Goal: Information Seeking & Learning: Learn about a topic

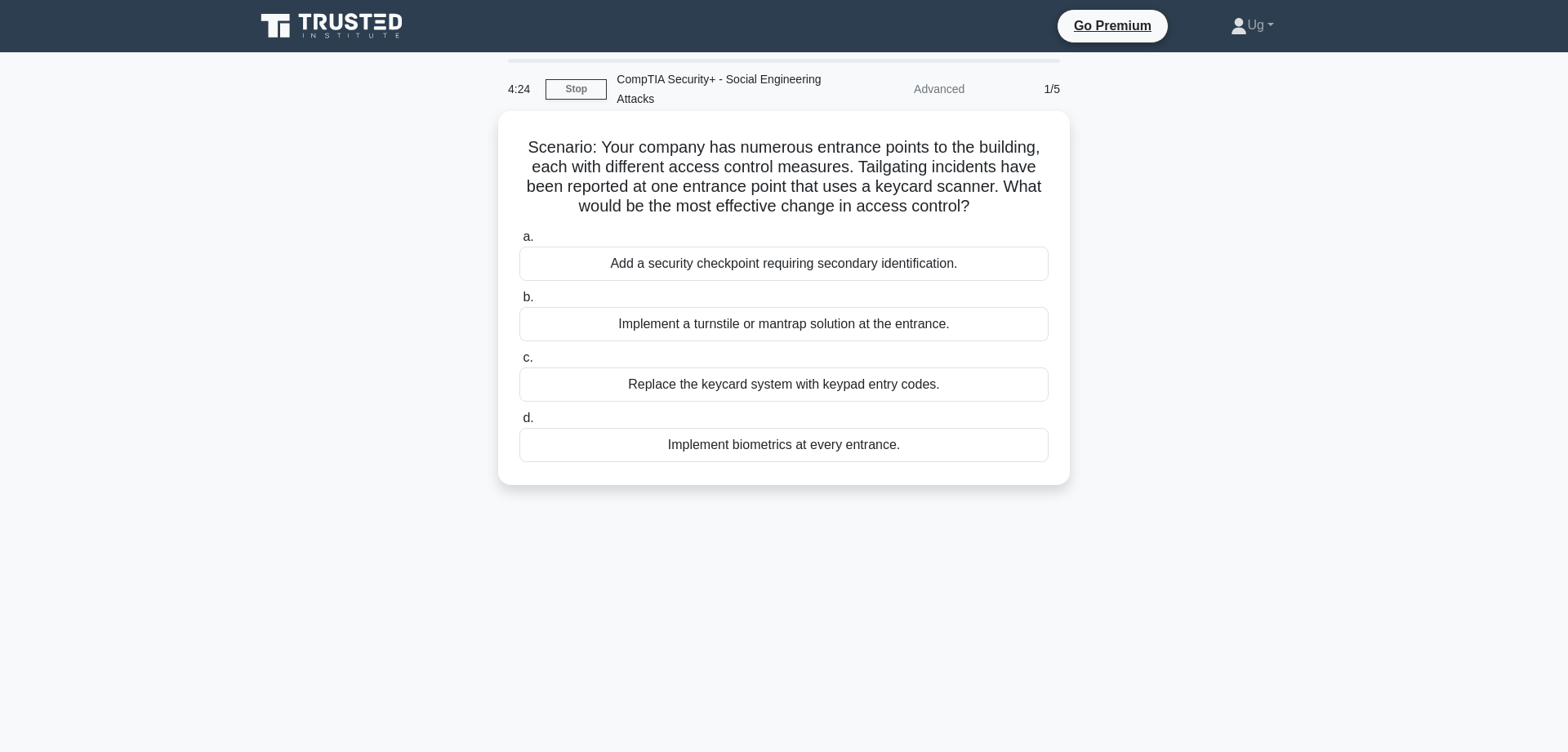
click at [858, 328] on div "Implement a turnstile or mantrap solution at the entrance." at bounding box center [784, 323] width 529 height 34
click at [519, 303] on input "b. Implement a turnstile or mantrap solution at the entrance." at bounding box center [519, 297] width 0 height 11
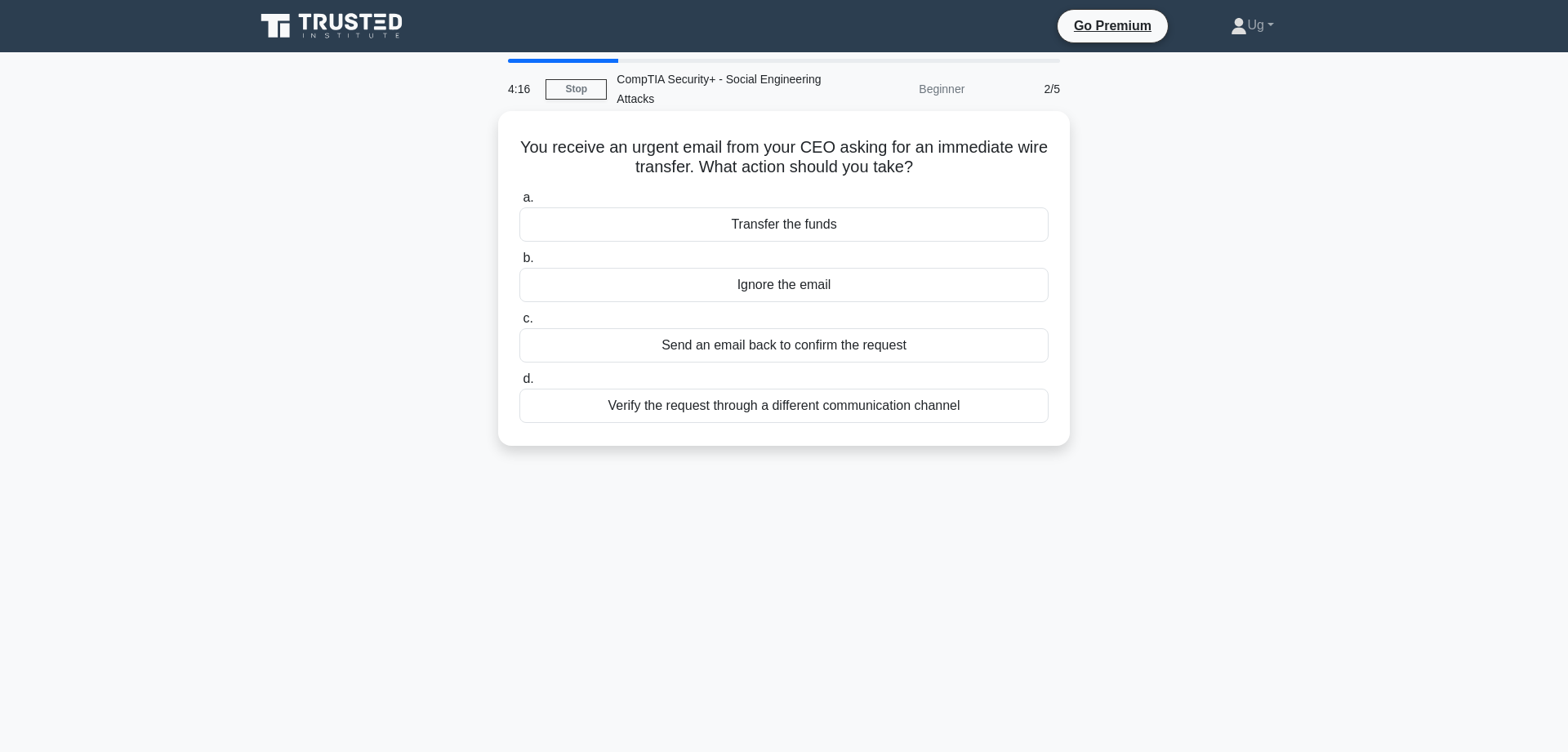
click at [915, 414] on div "Verify the request through a different communication channel" at bounding box center [784, 405] width 529 height 34
click at [519, 384] on input "d. Verify the request through a different communication channel" at bounding box center [519, 380] width 0 height 11
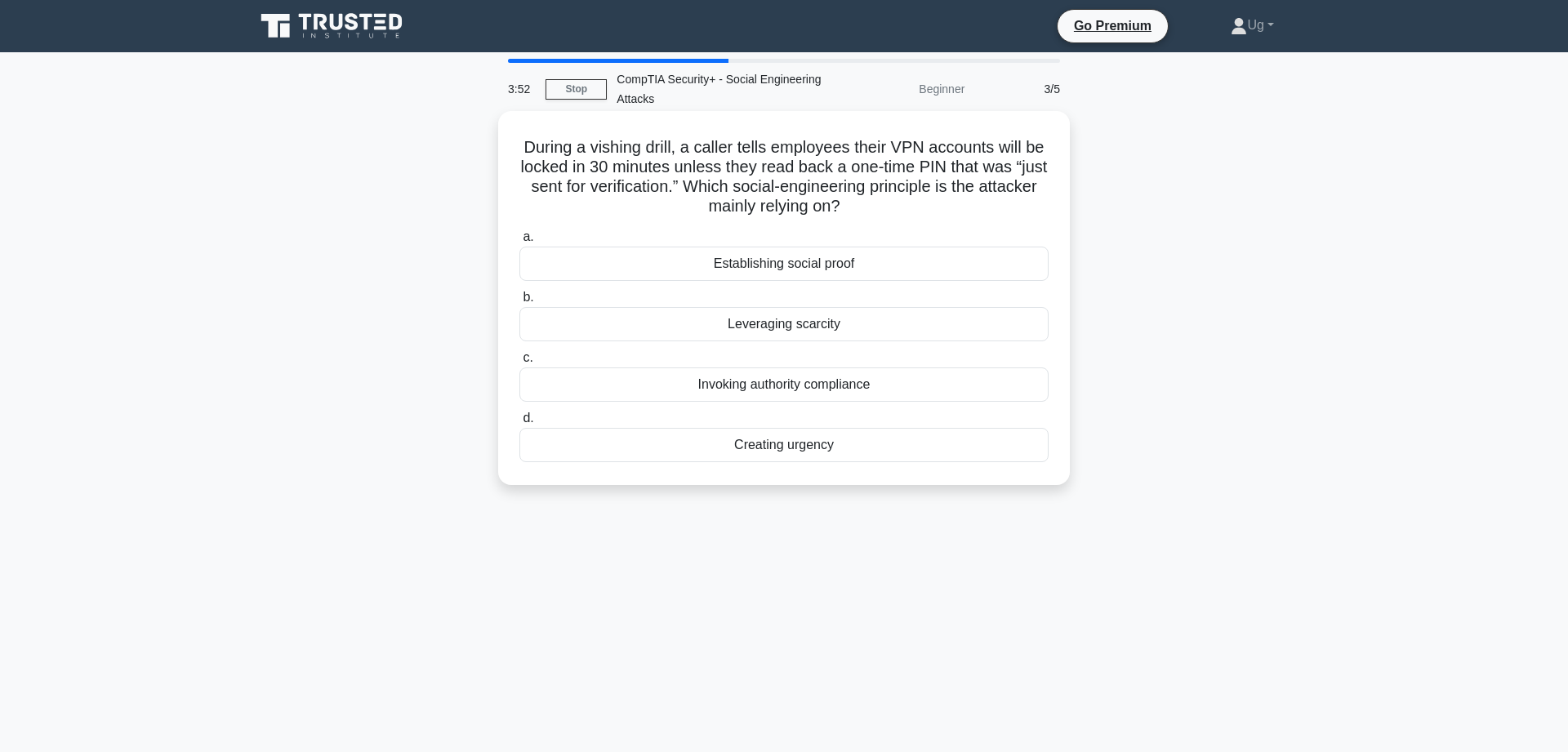
click at [807, 442] on div "Creating urgency" at bounding box center [784, 445] width 529 height 34
click at [519, 424] on input "d. Creating urgency" at bounding box center [519, 418] width 0 height 11
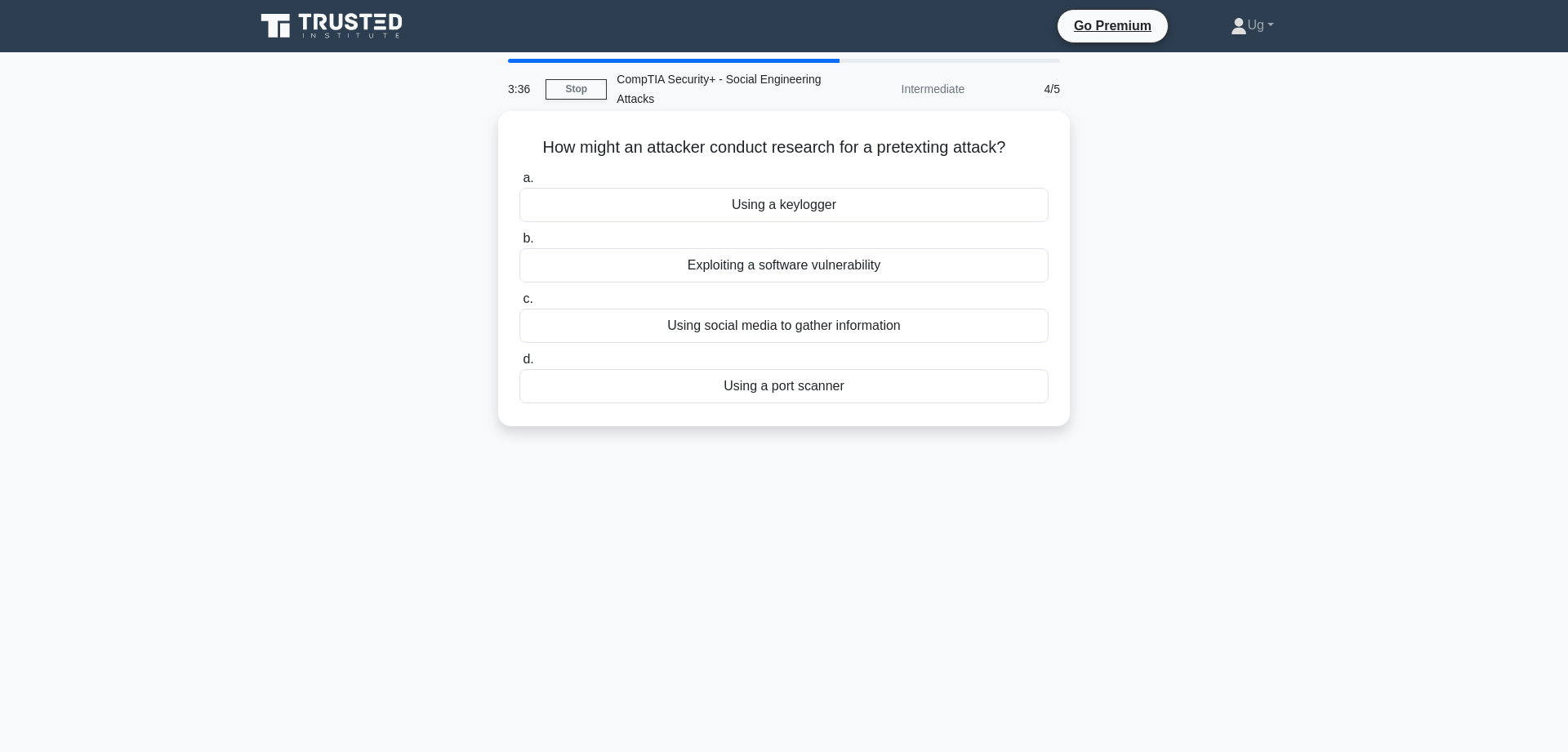
click at [807, 329] on div "Using social media to gather information" at bounding box center [784, 325] width 529 height 34
click at [892, 329] on div "Using social media to gather information" at bounding box center [784, 325] width 529 height 34
click at [519, 305] on input "c. Using social media to gather information" at bounding box center [519, 299] width 0 height 11
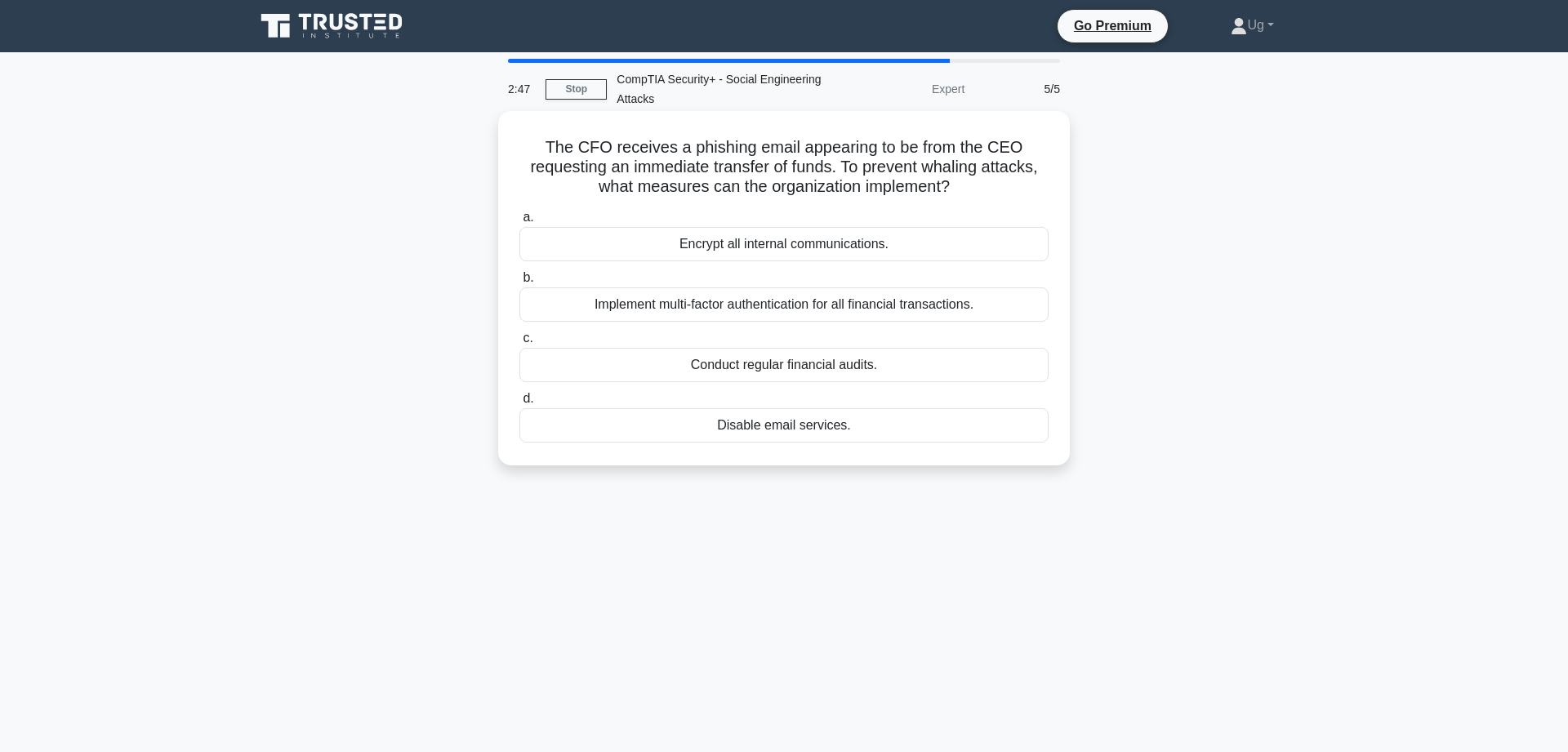
click at [773, 248] on div "Encrypt all internal communications." at bounding box center [784, 243] width 529 height 34
click at [519, 223] on input "a. Encrypt all internal communications." at bounding box center [519, 218] width 0 height 11
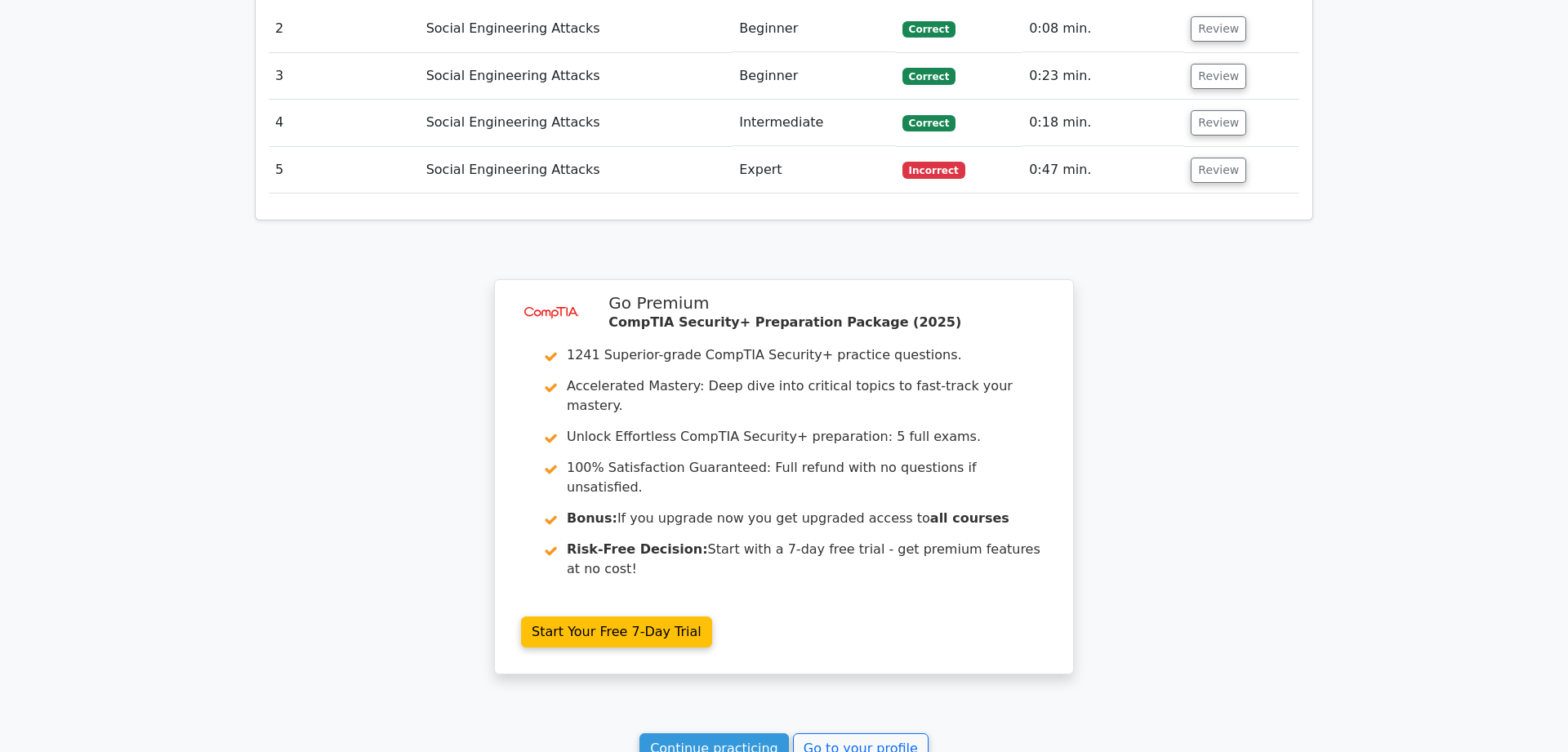
scroll to position [1832, 0]
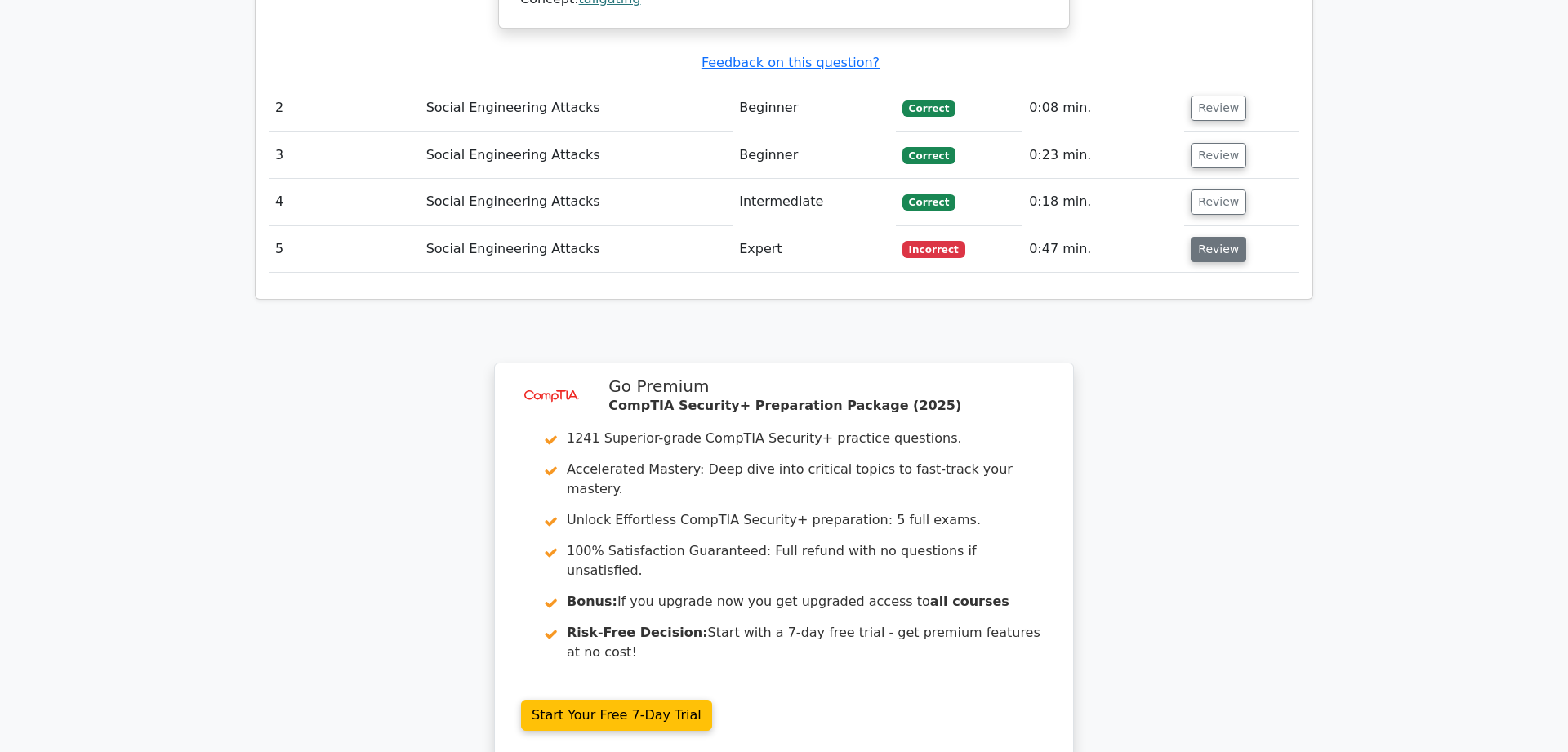
click at [1225, 237] on button "Review" at bounding box center [1218, 250] width 56 height 26
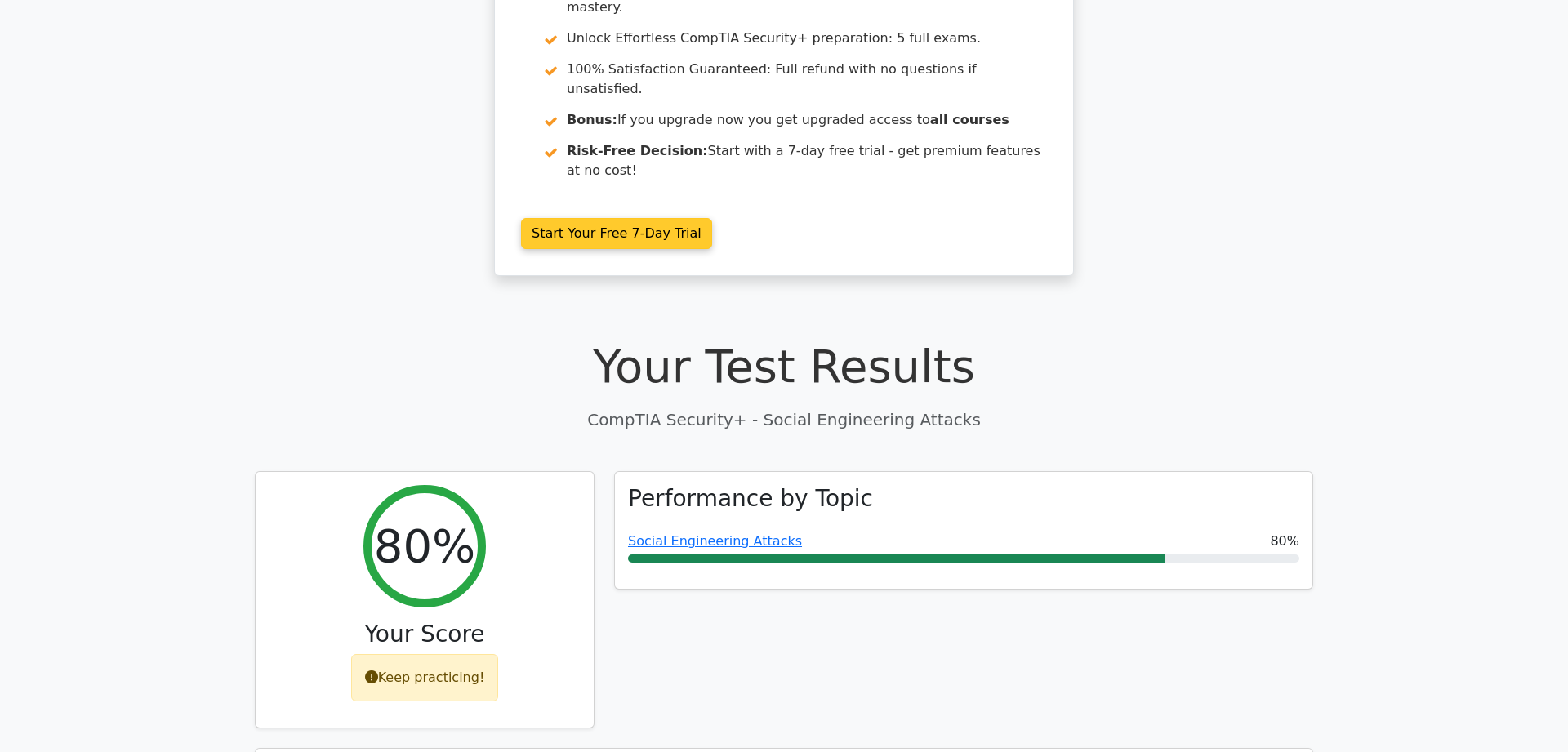
scroll to position [0, 0]
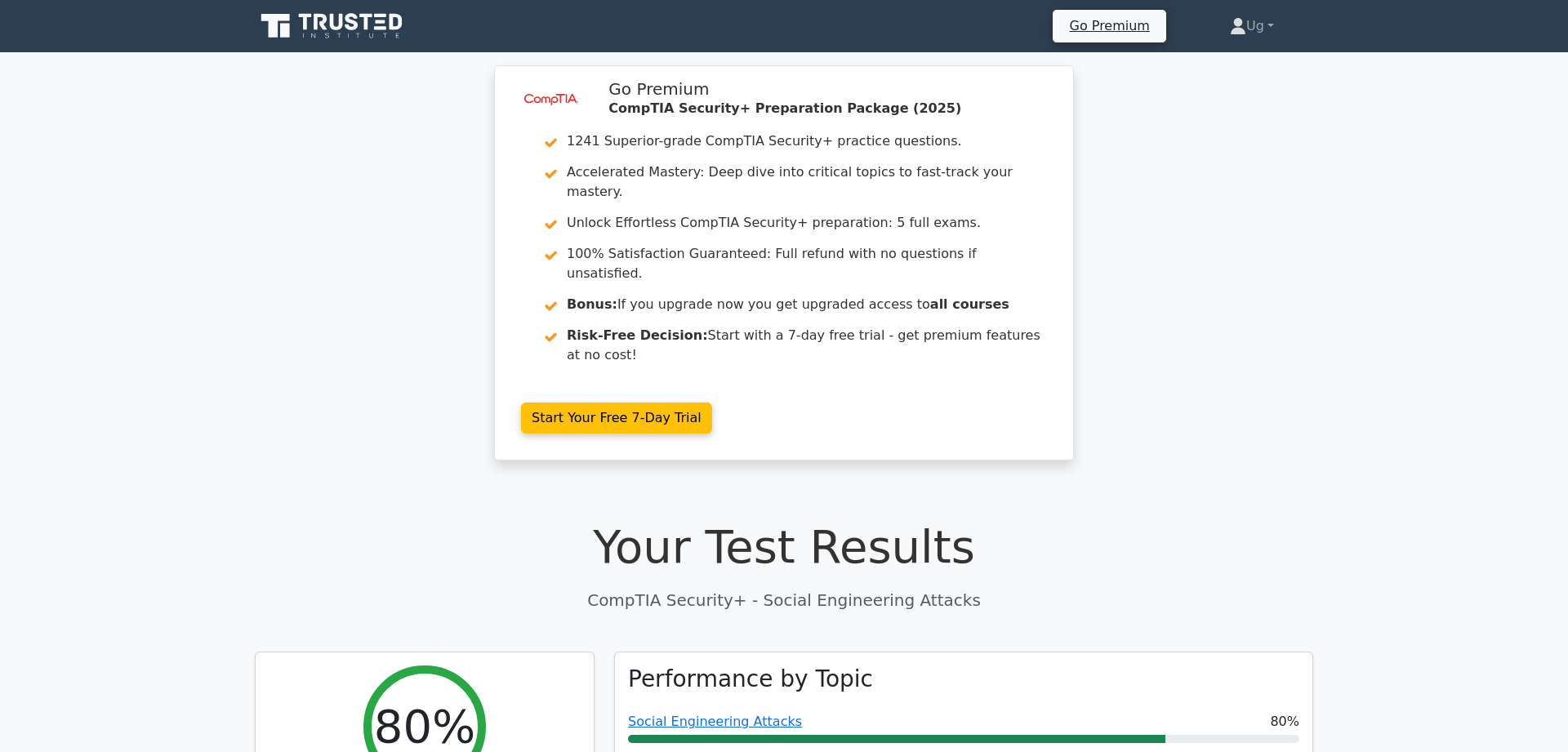
click at [379, 38] on icon at bounding box center [332, 27] width 157 height 31
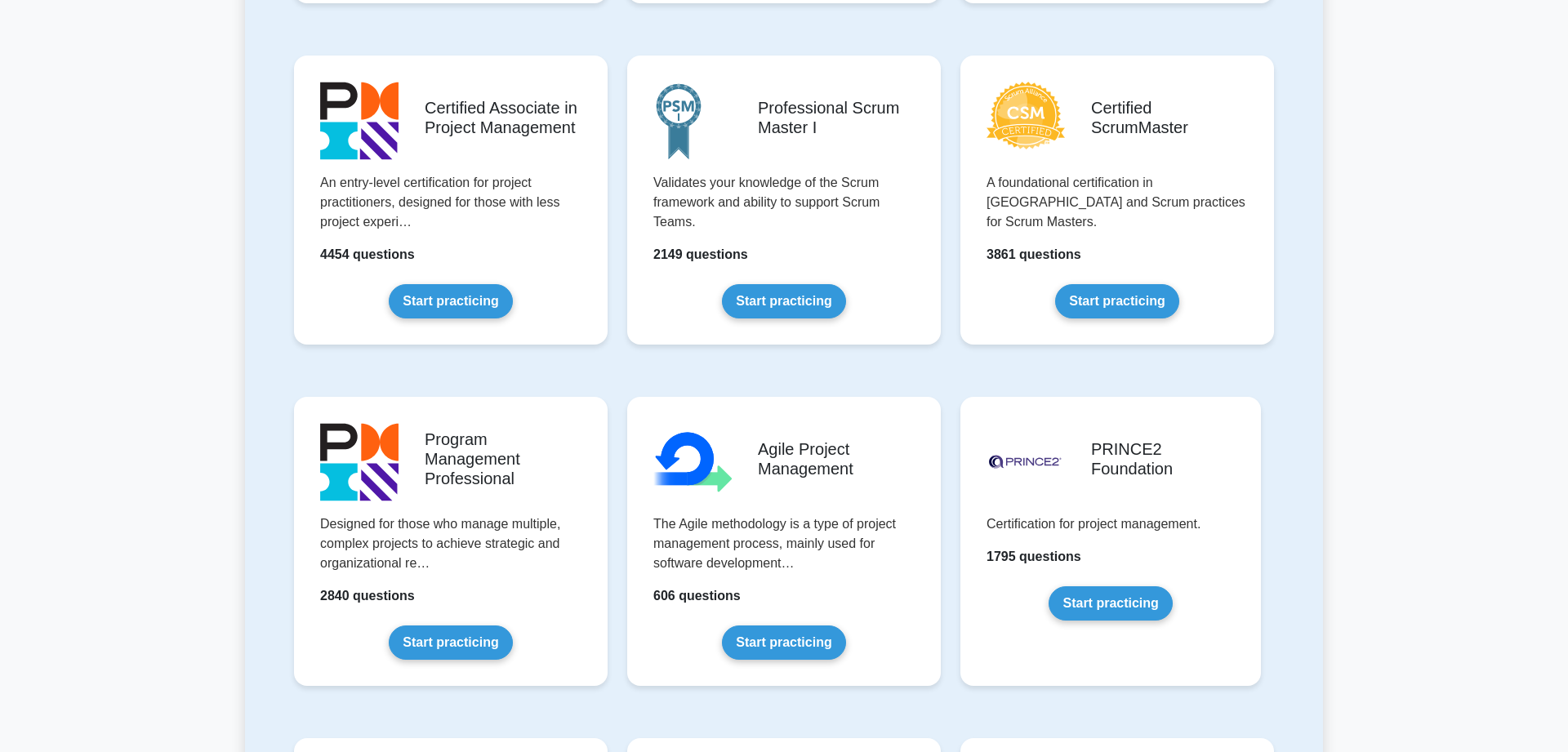
scroll to position [749, 0]
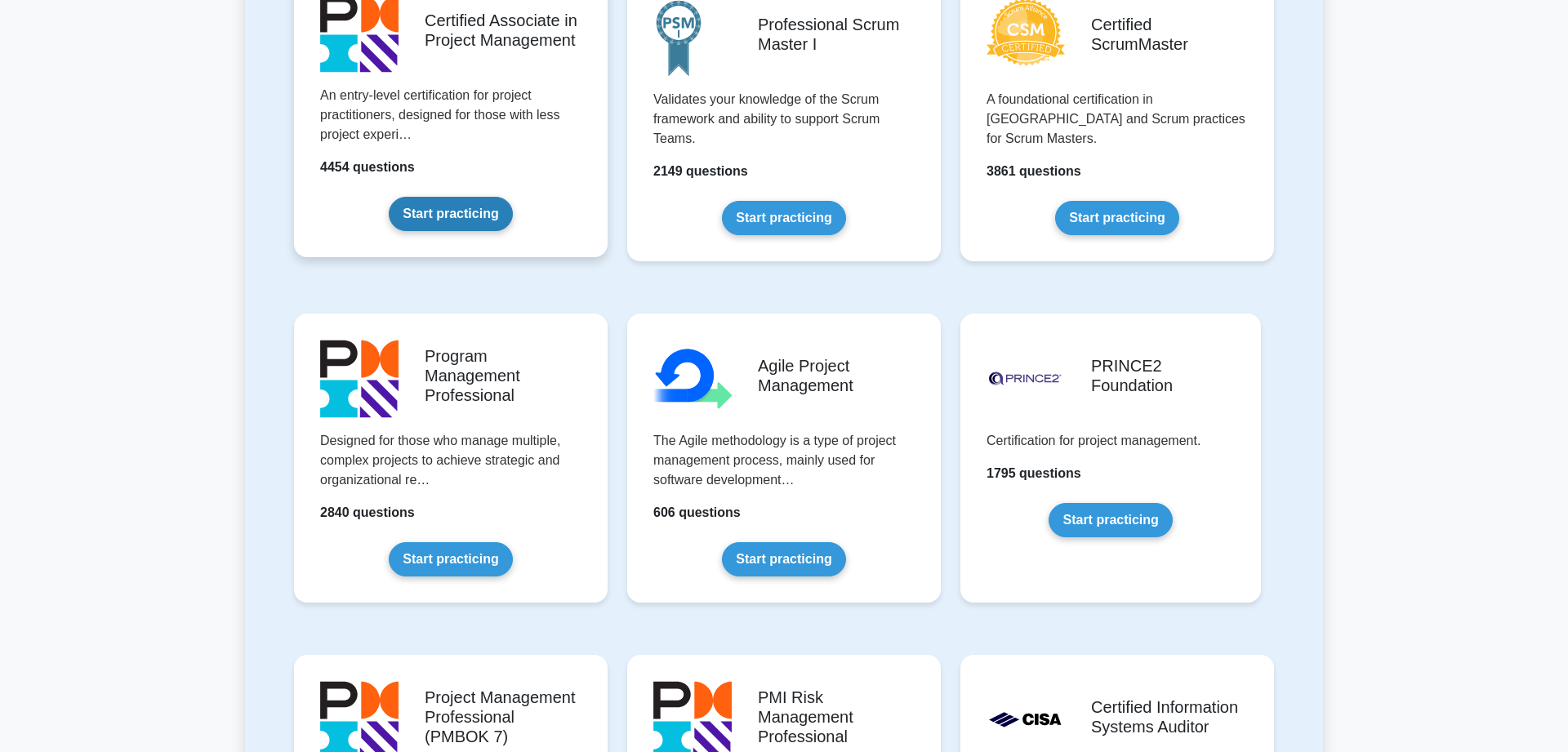
click at [484, 215] on link "Start practicing" at bounding box center [450, 213] width 124 height 34
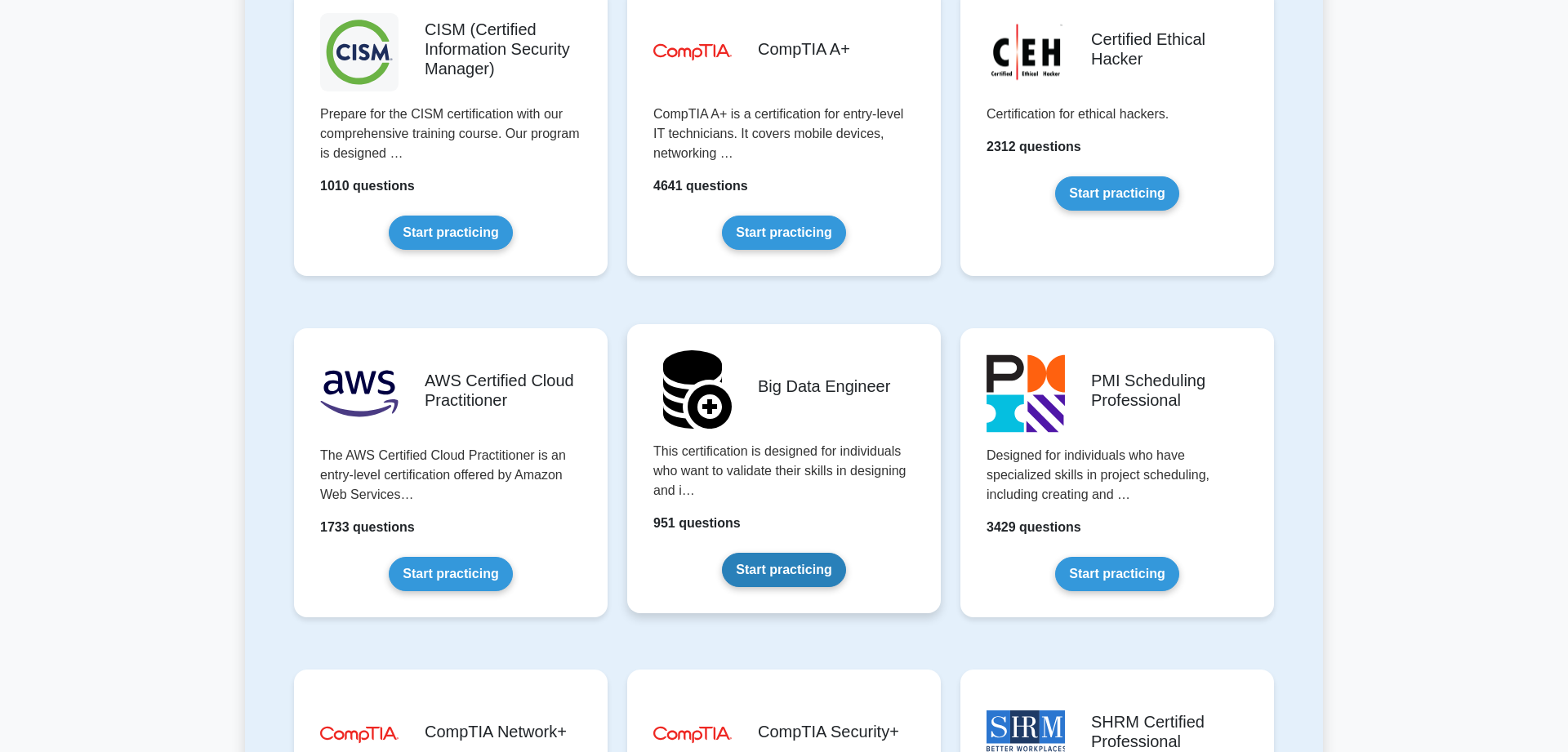
scroll to position [2414, 0]
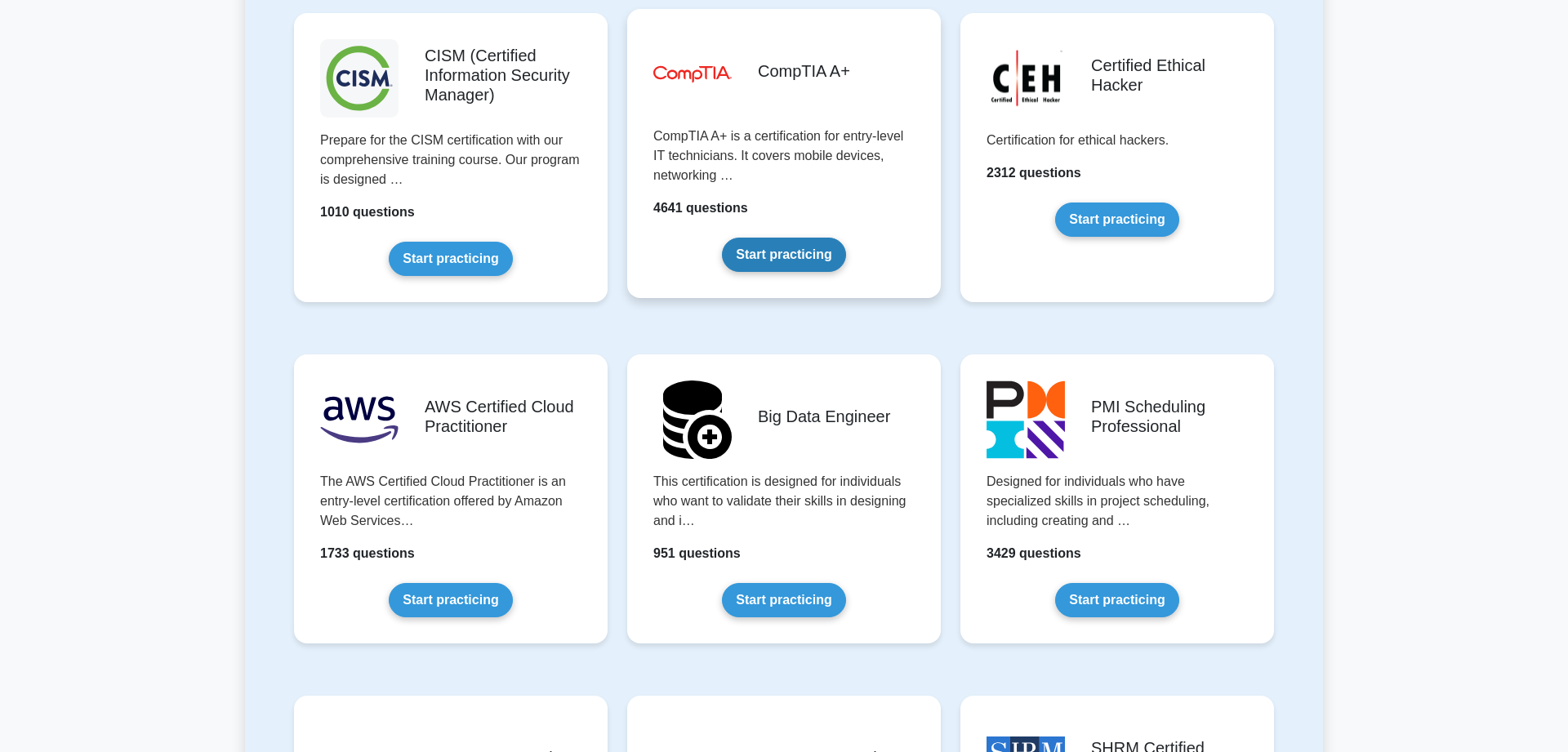
click at [799, 262] on link "Start practicing" at bounding box center [784, 254] width 124 height 34
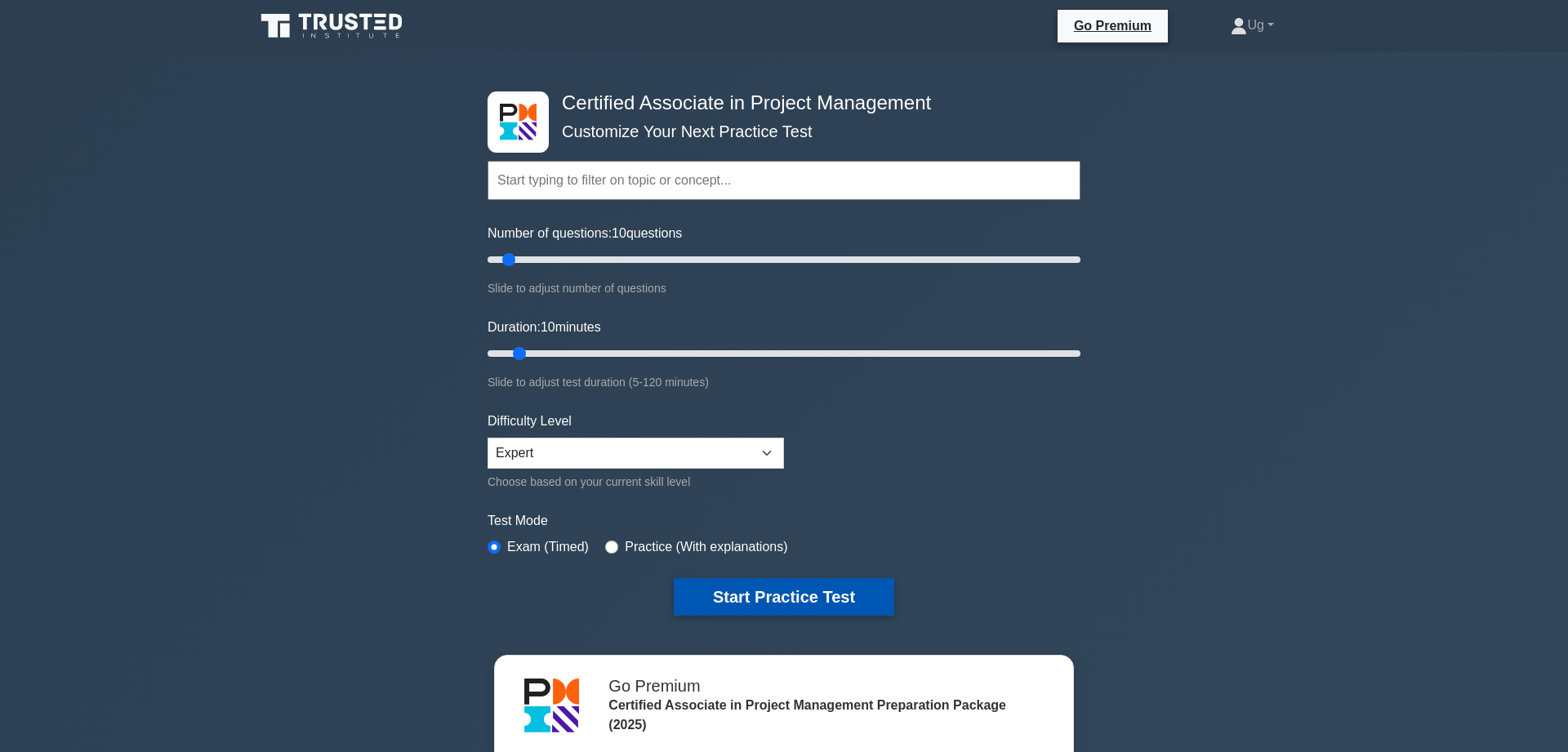
click at [805, 589] on button "Start Practice Test" at bounding box center [784, 596] width 221 height 38
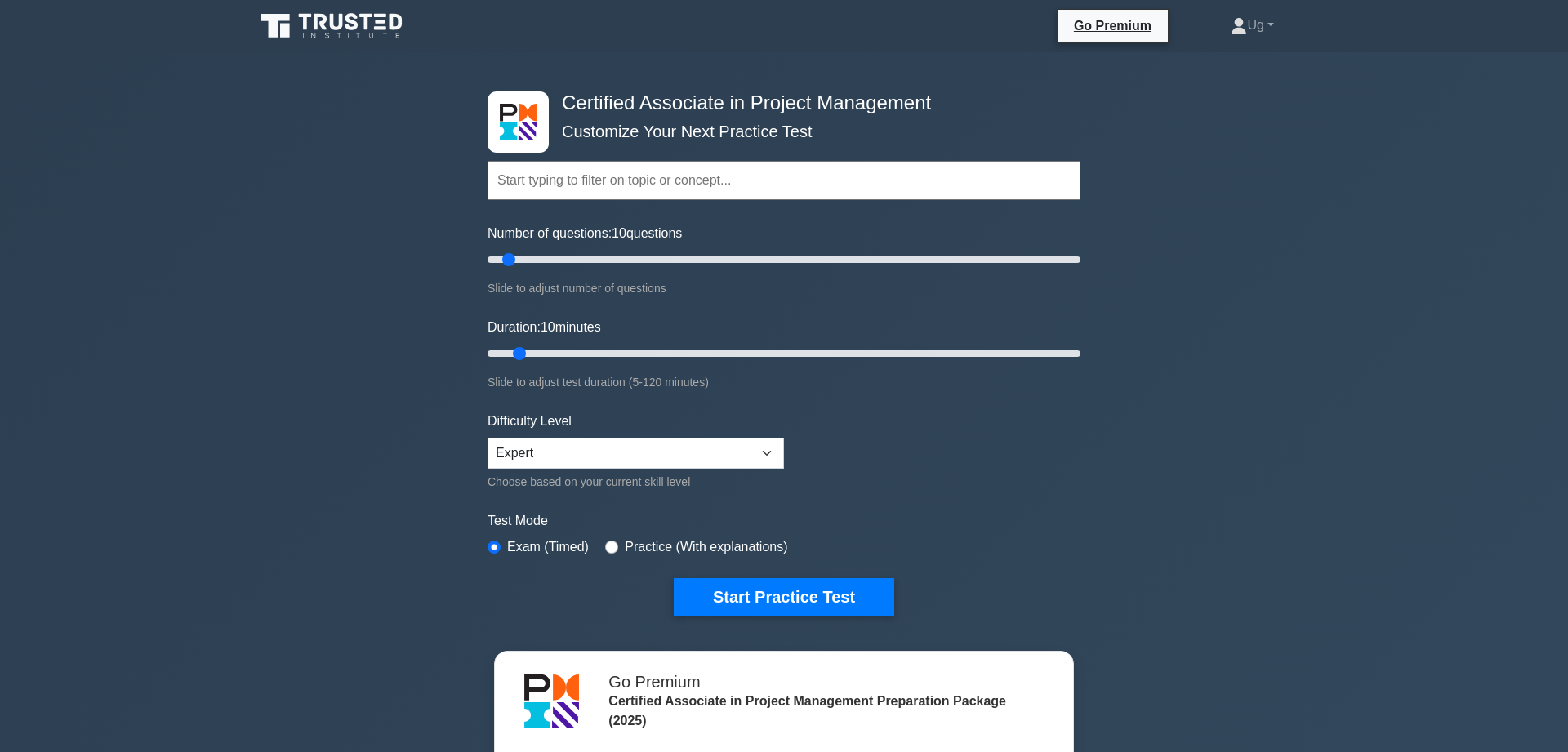
scroll to position [416, 0]
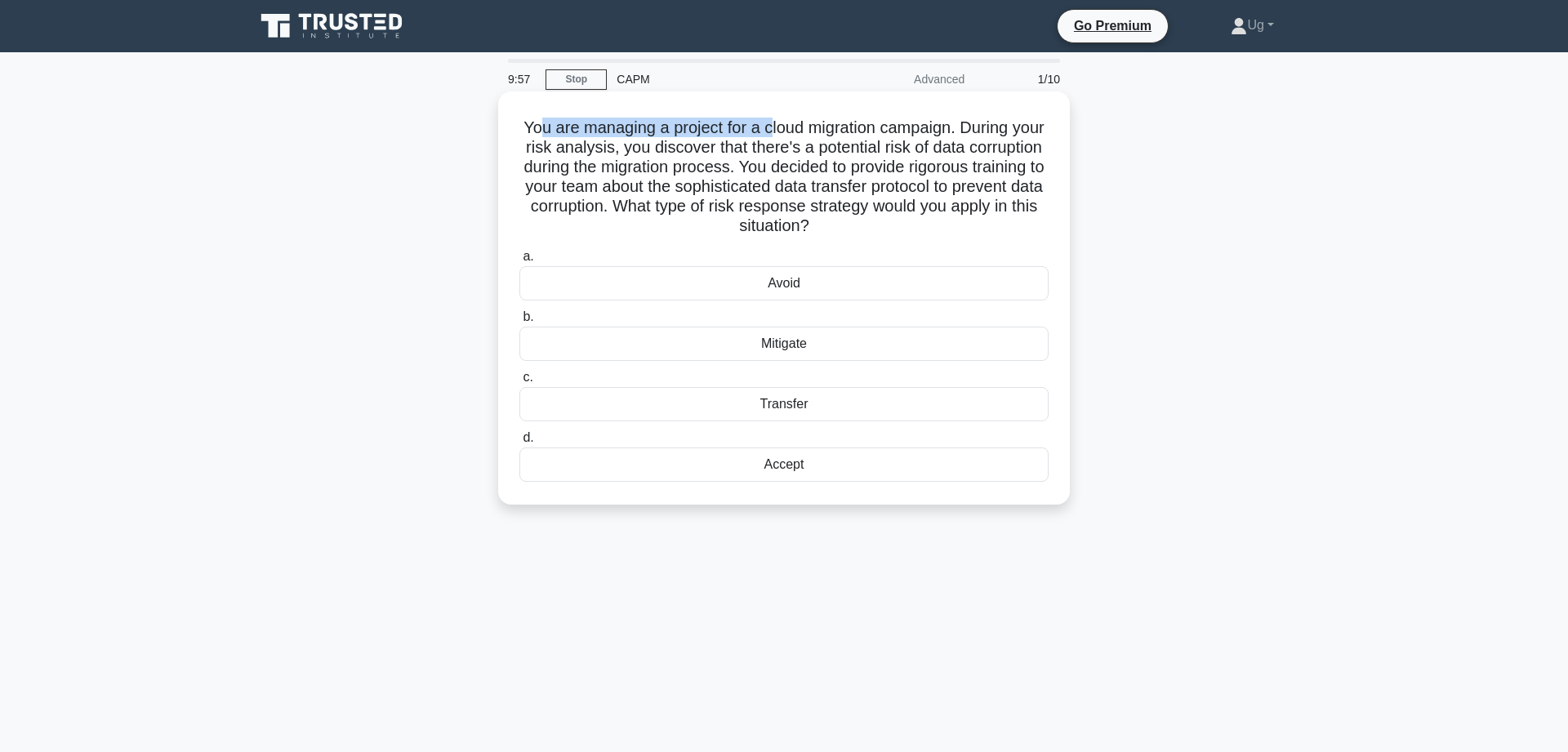
drag, startPoint x: 535, startPoint y: 124, endPoint x: 766, endPoint y: 121, distance: 231.0
click at [766, 121] on h5 "You are managing a project for a cloud migration campaign. During your risk ana…" at bounding box center [784, 177] width 533 height 119
click at [822, 292] on div "Avoid" at bounding box center [784, 283] width 529 height 34
click at [519, 262] on input "a. Avoid" at bounding box center [519, 257] width 0 height 11
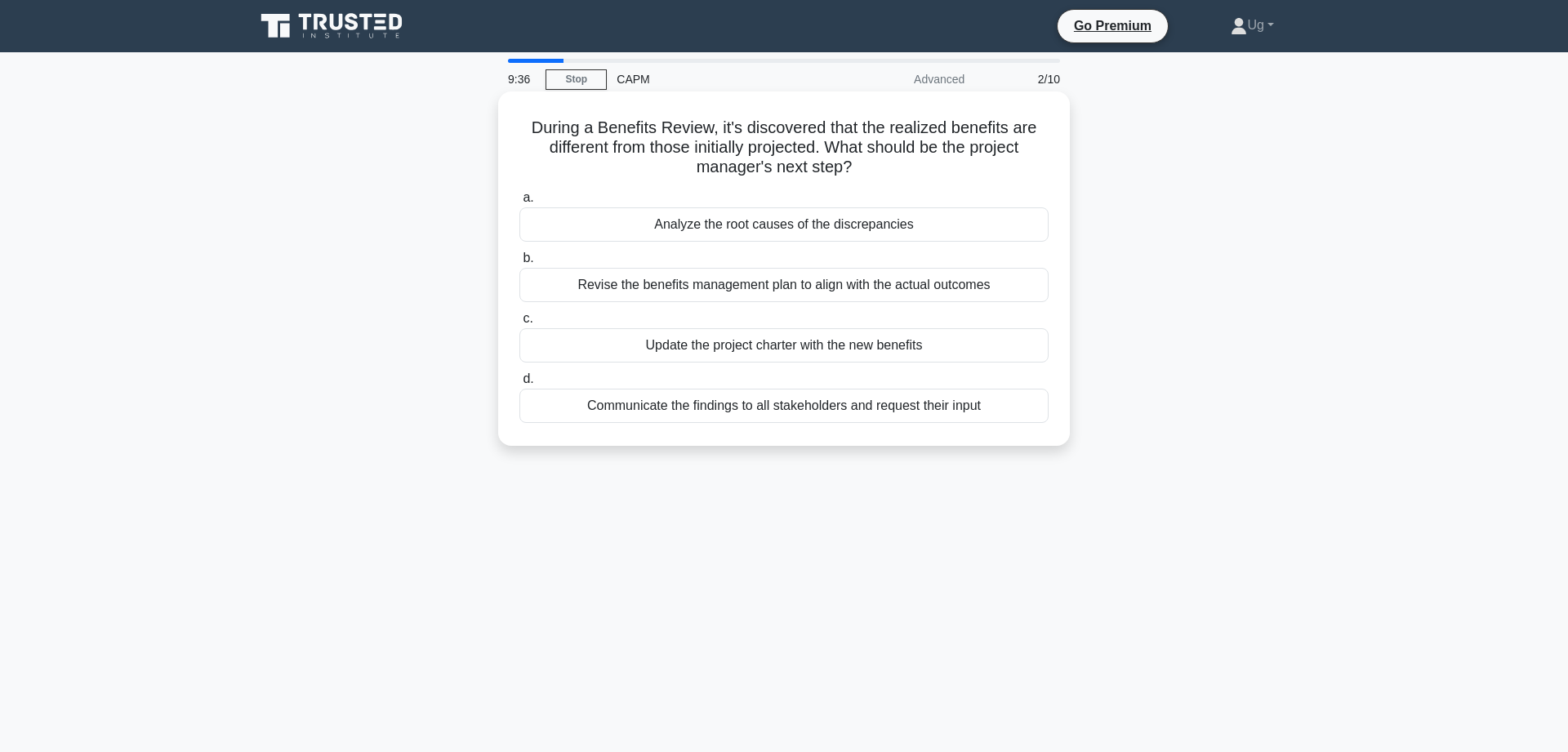
drag, startPoint x: 534, startPoint y: 134, endPoint x: 878, endPoint y: 165, distance: 345.4
click at [878, 165] on h5 "During a Benefits Review, it's discovered that the realized benefits are differ…" at bounding box center [784, 147] width 533 height 60
click at [892, 221] on div "Analyze the root causes of the discrepancies" at bounding box center [784, 224] width 529 height 34
click at [519, 203] on input "a. Analyze the root causes of the discrepancies" at bounding box center [519, 199] width 0 height 11
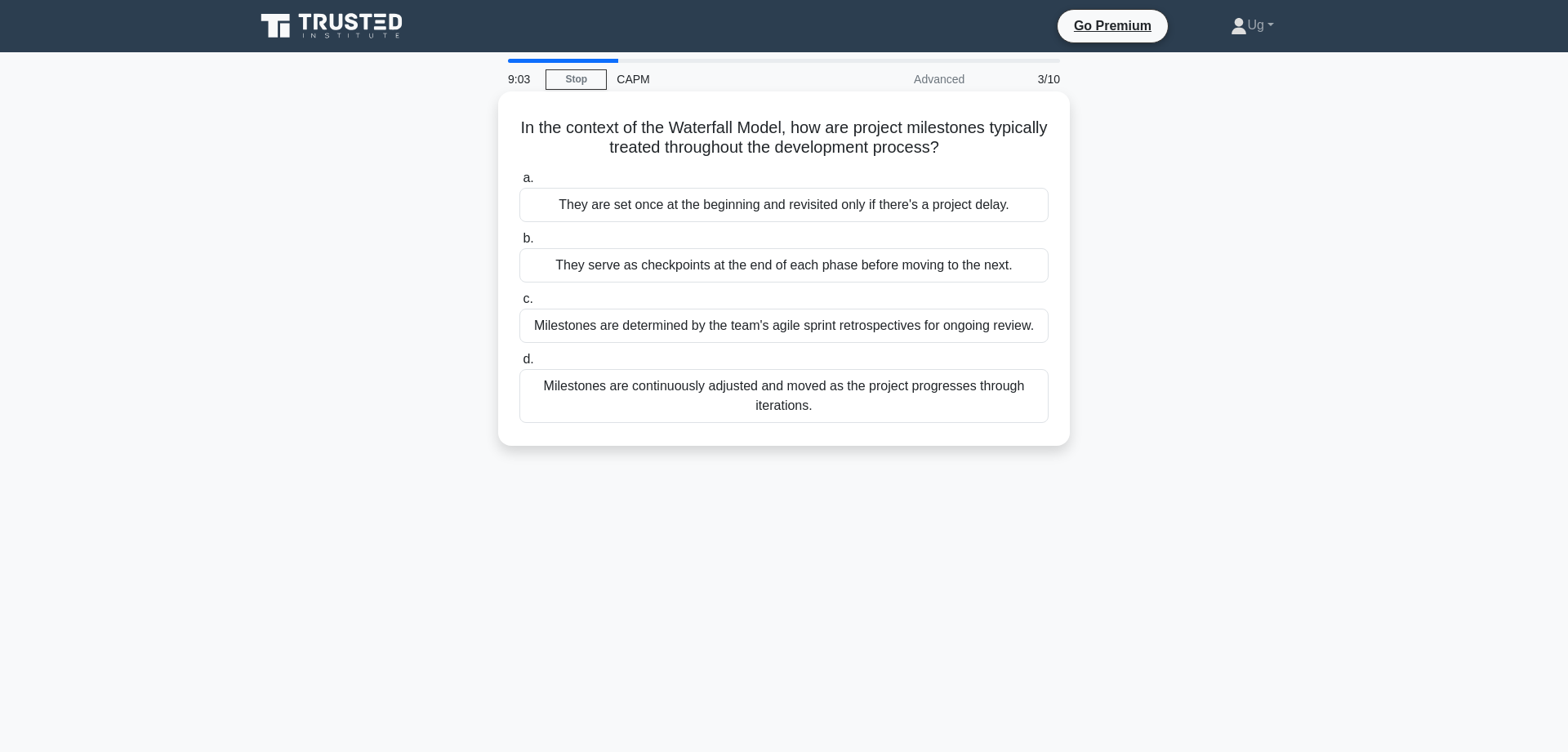
click at [895, 267] on div "They serve as checkpoints at the end of each phase before moving to the next." at bounding box center [784, 264] width 529 height 34
click at [519, 244] on input "b. They serve as checkpoints at the end of each phase before moving to the next." at bounding box center [519, 239] width 0 height 11
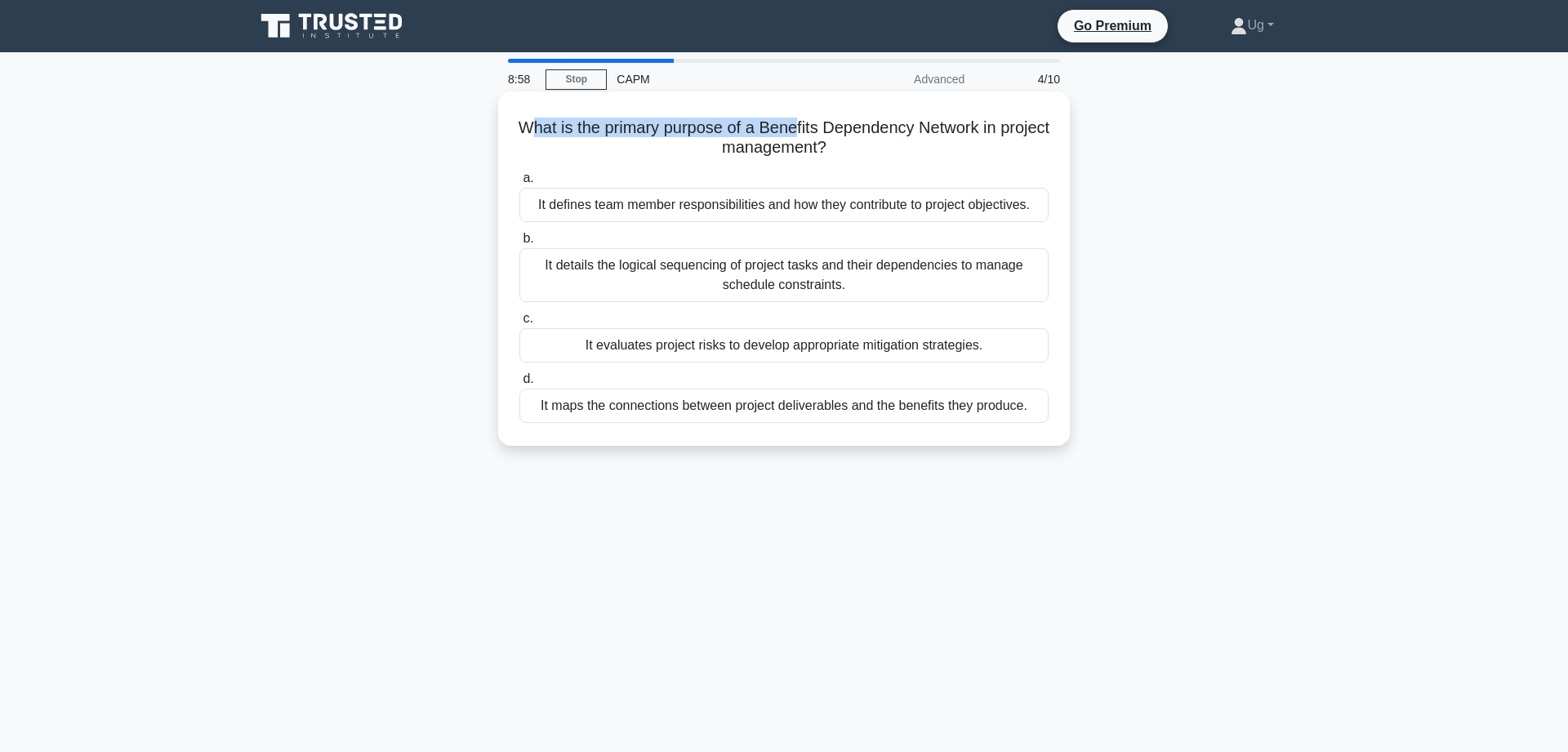
drag, startPoint x: 530, startPoint y: 114, endPoint x: 795, endPoint y: 113, distance: 265.0
click at [795, 113] on div "What is the primary purpose of a Benefits Dependency Network in project managem…" at bounding box center [784, 268] width 558 height 341
click at [851, 398] on div "It maps the connections between project deliverables and the benefits they prod…" at bounding box center [784, 405] width 529 height 34
click at [855, 403] on div "It maps the connections between project deliverables and the benefits they prod…" at bounding box center [784, 405] width 529 height 34
click at [519, 384] on input "d. It maps the connections between project deliverables and the benefits they p…" at bounding box center [519, 380] width 0 height 11
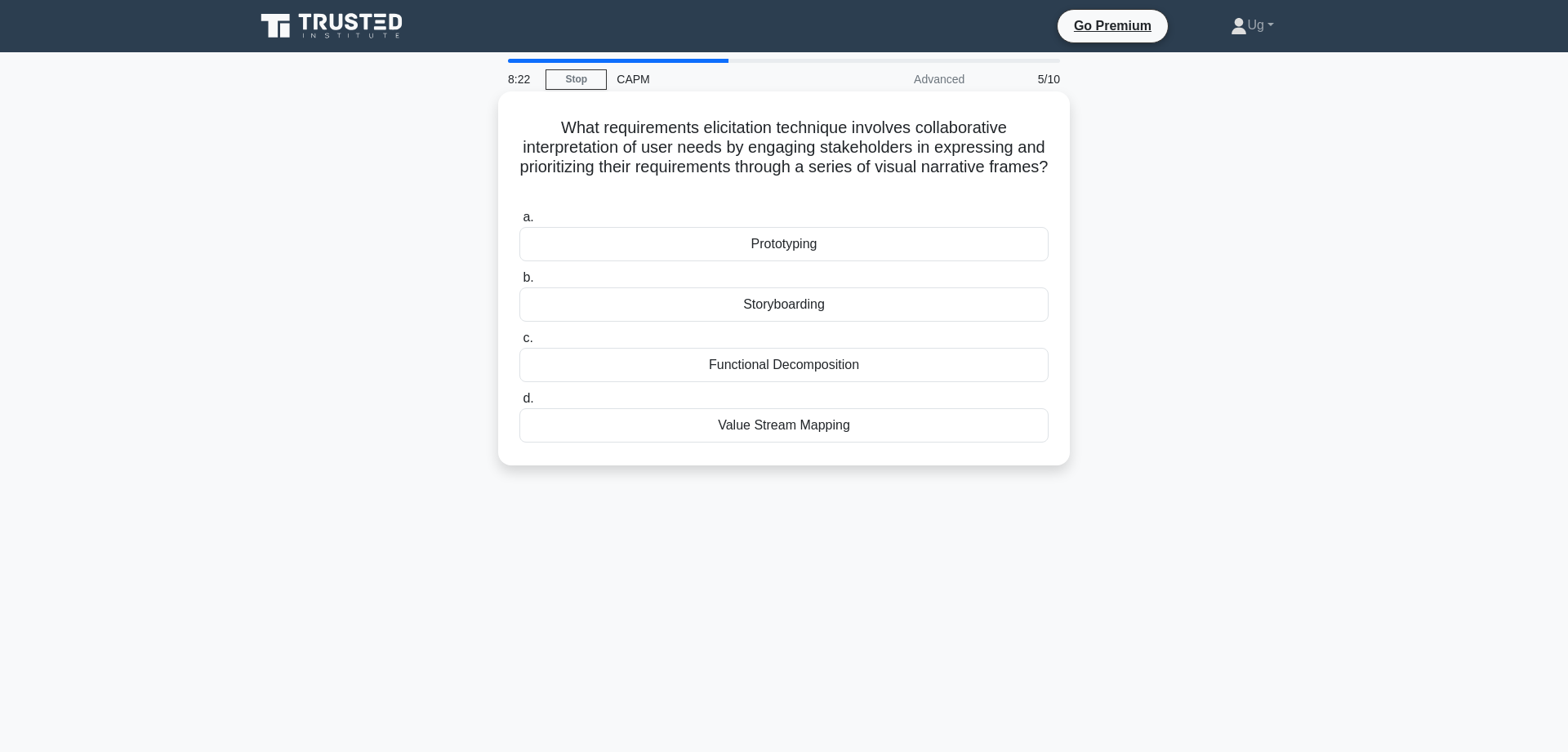
drag, startPoint x: 556, startPoint y: 125, endPoint x: 892, endPoint y: 317, distance: 387.0
click at [1074, 177] on div "What requirements elicitation technique involves collaborative interpretation o…" at bounding box center [784, 292] width 1078 height 393
click at [809, 306] on div "Storyboarding" at bounding box center [784, 304] width 529 height 34
click at [519, 284] on input "b. Storyboarding" at bounding box center [519, 278] width 0 height 11
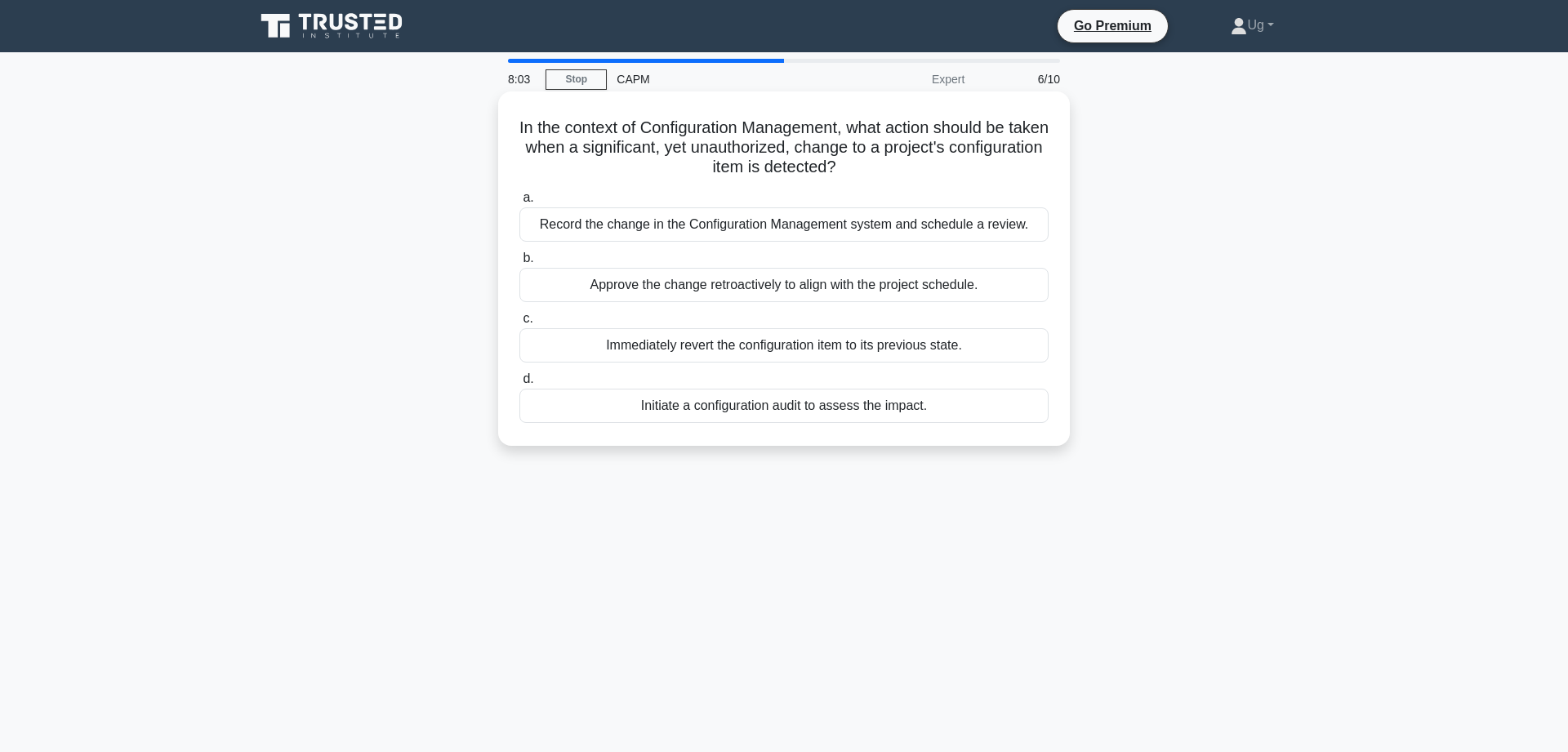
drag, startPoint x: 546, startPoint y: 125, endPoint x: 921, endPoint y: 160, distance: 376.6
click at [921, 160] on h5 "In the context of Configuration Management, what action should be taken when a …" at bounding box center [784, 147] width 533 height 60
click at [806, 405] on div "Initiate a configuration audit to assess the impact." at bounding box center [784, 405] width 529 height 34
click at [519, 384] on input "d. Initiate a configuration audit to assess the impact." at bounding box center [519, 380] width 0 height 11
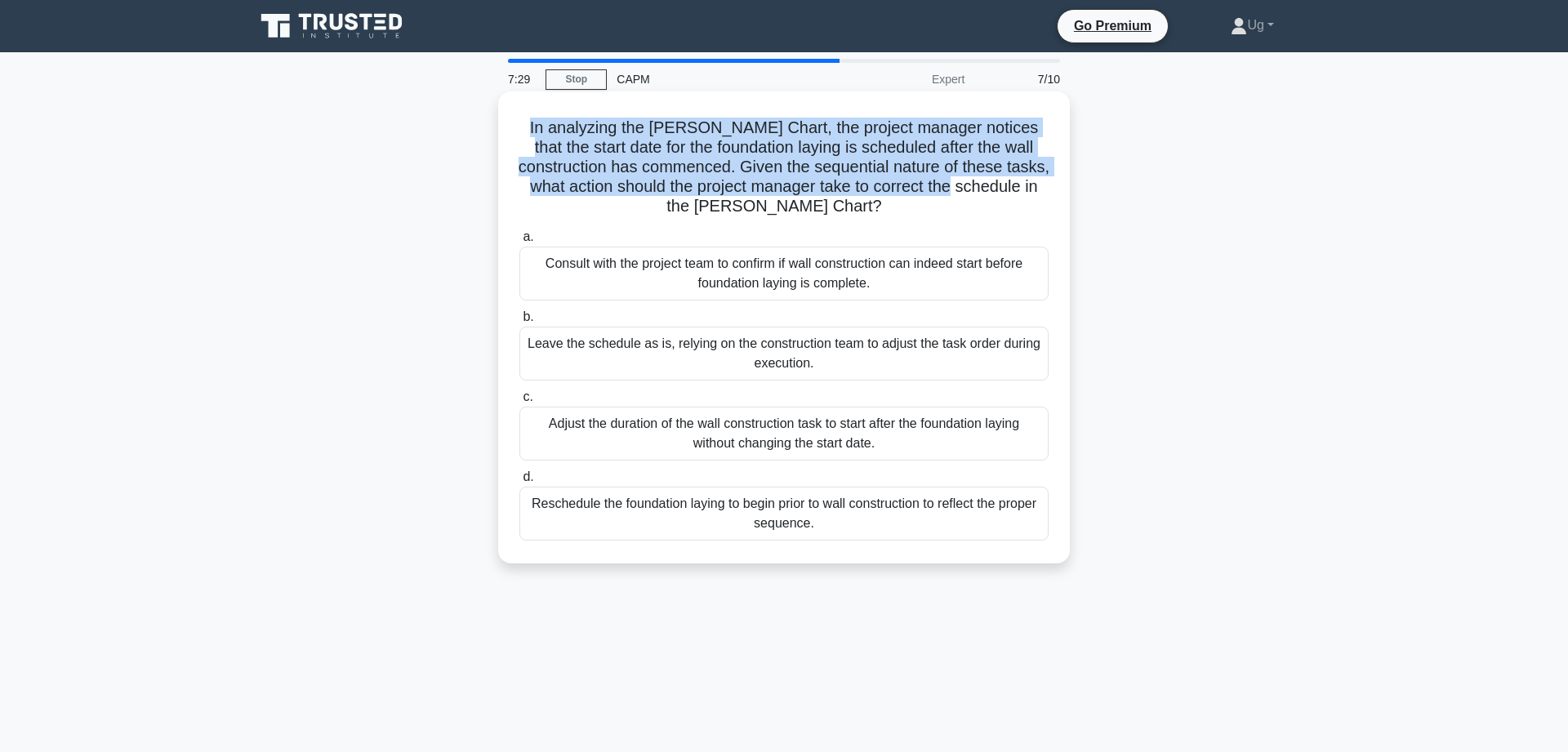
drag, startPoint x: 530, startPoint y: 130, endPoint x: 931, endPoint y: 193, distance: 405.9
click at [931, 193] on h5 "In analyzing the Gantt Chart, the project manager notices that the start date f…" at bounding box center [784, 167] width 533 height 100
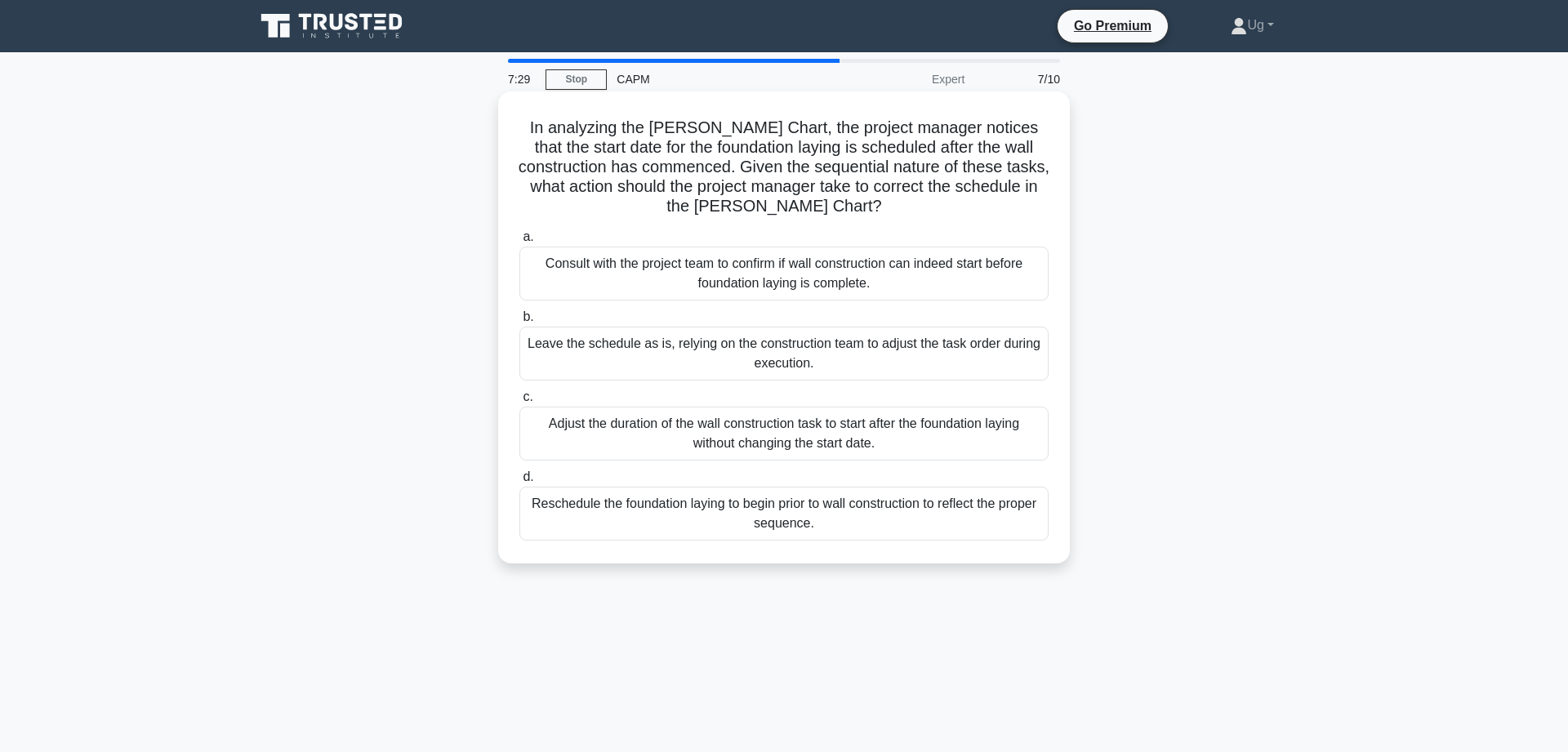
click at [881, 284] on div "Consult with the project team to confirm if wall construction can indeed start …" at bounding box center [784, 273] width 529 height 54
click at [519, 242] on input "a. Consult with the project team to confirm if wall construction can indeed sta…" at bounding box center [519, 237] width 0 height 11
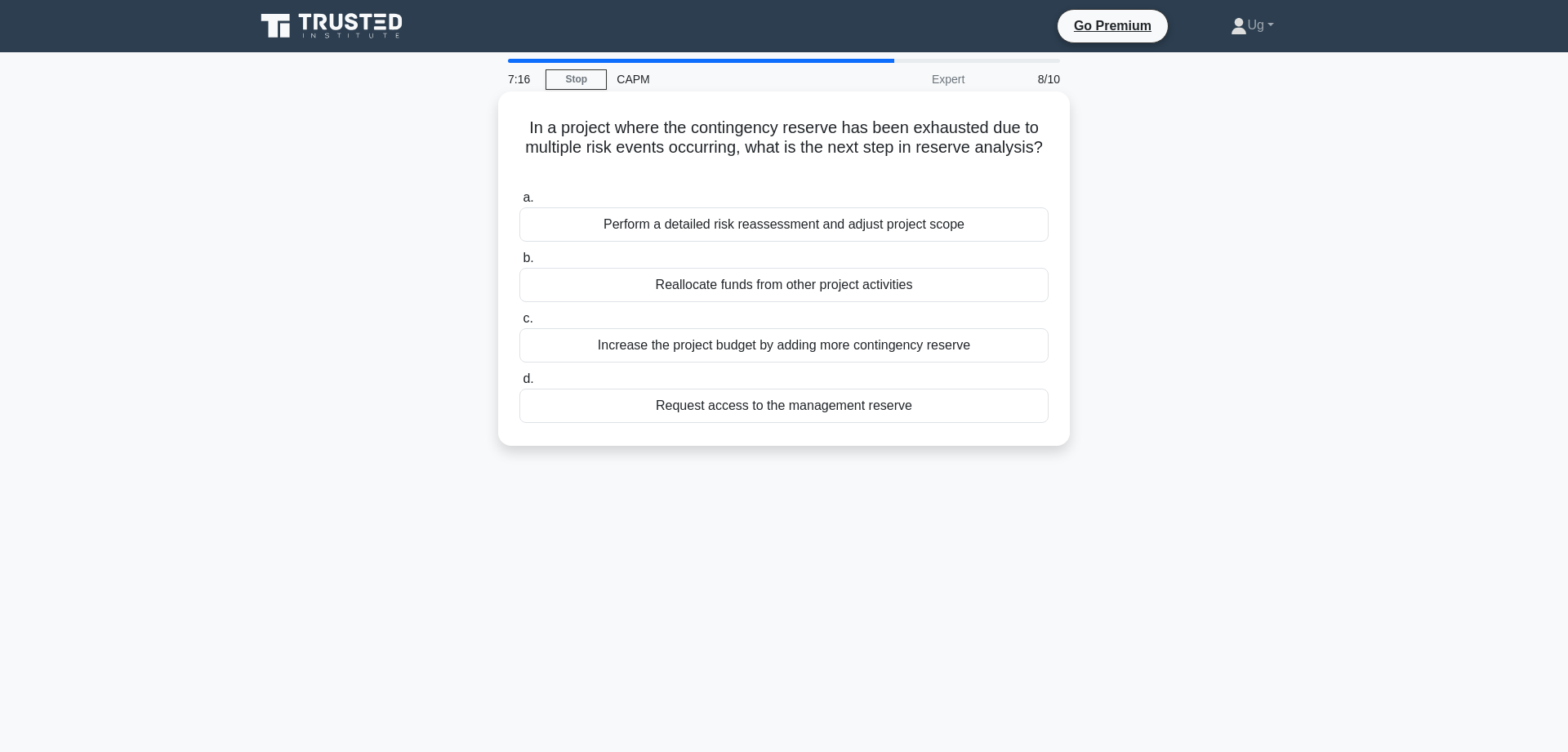
drag, startPoint x: 532, startPoint y: 124, endPoint x: 1058, endPoint y: 141, distance: 526.3
click at [1058, 141] on div "In a project where the contingency reserve has been exhausted due to multiple r…" at bounding box center [784, 268] width 558 height 341
click at [996, 217] on div "Perform a detailed risk reassessment and adjust project scope" at bounding box center [784, 224] width 529 height 34
click at [519, 203] on input "a. Perform a detailed risk reassessment and adjust project scope" at bounding box center [519, 199] width 0 height 11
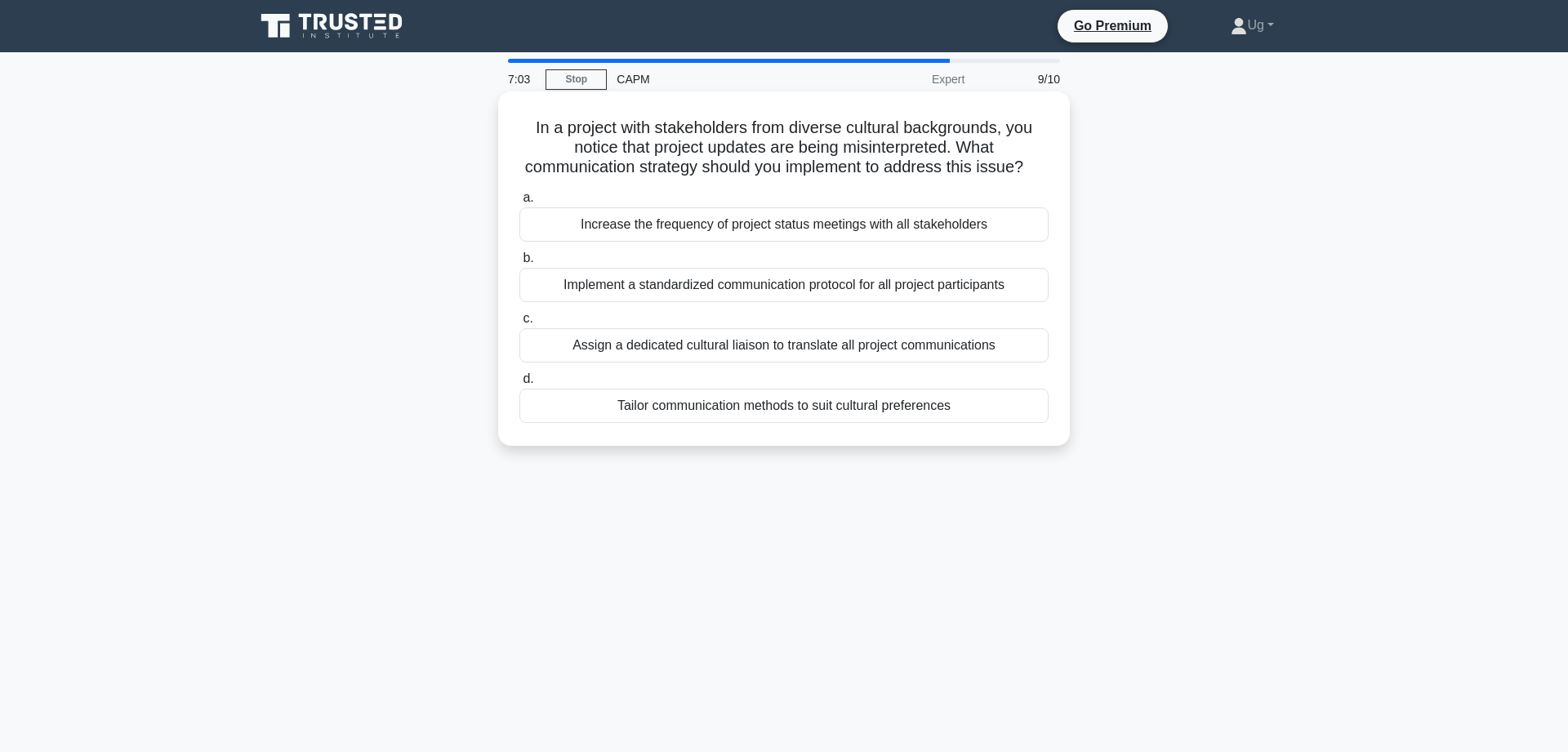
drag, startPoint x: 527, startPoint y: 125, endPoint x: 1042, endPoint y: 161, distance: 516.3
click at [1042, 161] on h5 "In a project with stakeholders from diverse cultural backgrounds, you notice th…" at bounding box center [784, 147] width 533 height 60
click at [921, 405] on div "Tailor communication methods to suit cultural preferences" at bounding box center [784, 405] width 529 height 34
click at [519, 384] on input "d. Tailor communication methods to suit cultural preferences" at bounding box center [519, 380] width 0 height 11
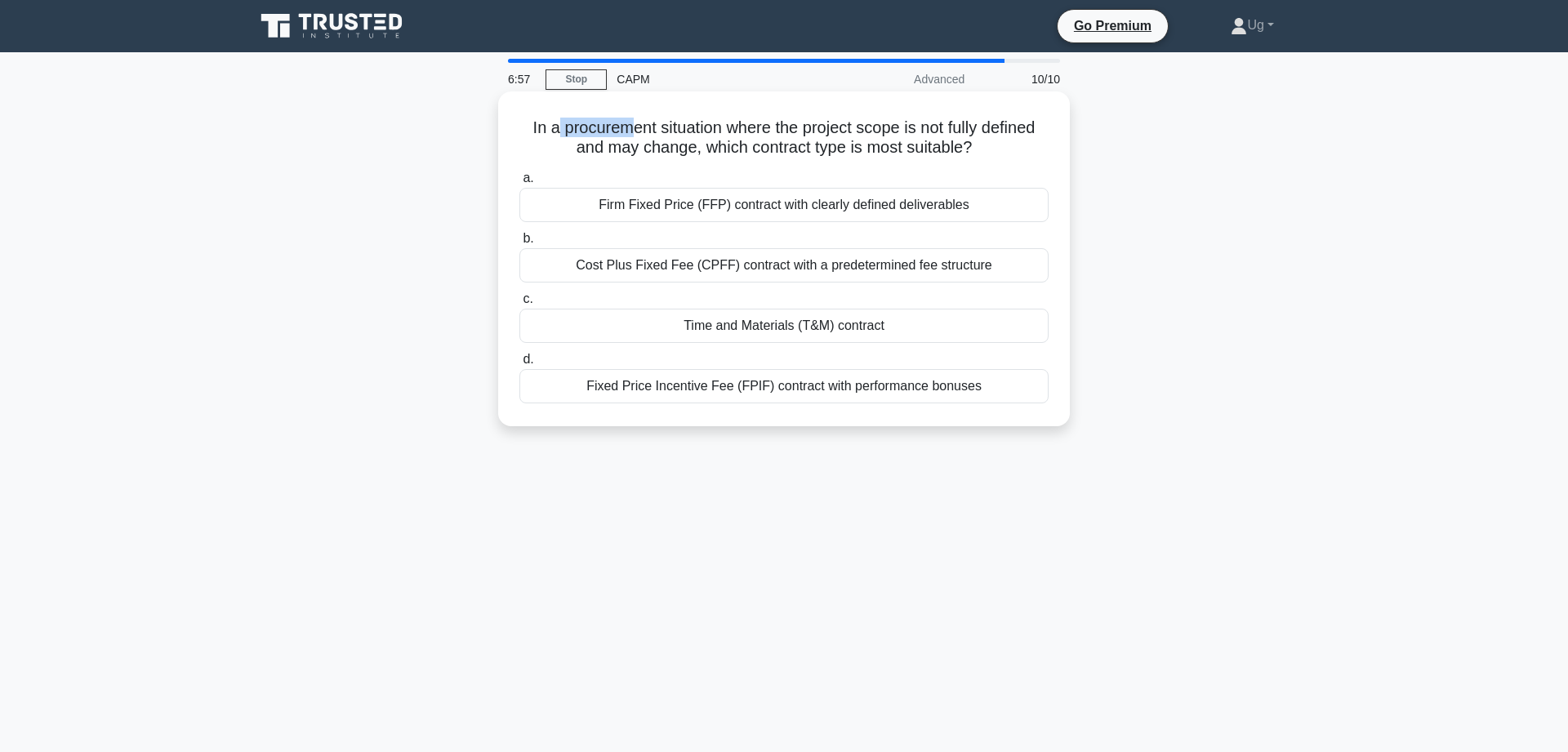
drag, startPoint x: 567, startPoint y: 135, endPoint x: 628, endPoint y: 126, distance: 61.7
click at [628, 126] on h5 "In a procurement situation where the project scope is not fully defined and may…" at bounding box center [784, 137] width 533 height 41
drag, startPoint x: 489, startPoint y: 103, endPoint x: 1025, endPoint y: 142, distance: 537.4
click at [1025, 142] on div "In a procurement situation where the project scope is not fully defined and may…" at bounding box center [784, 272] width 1078 height 354
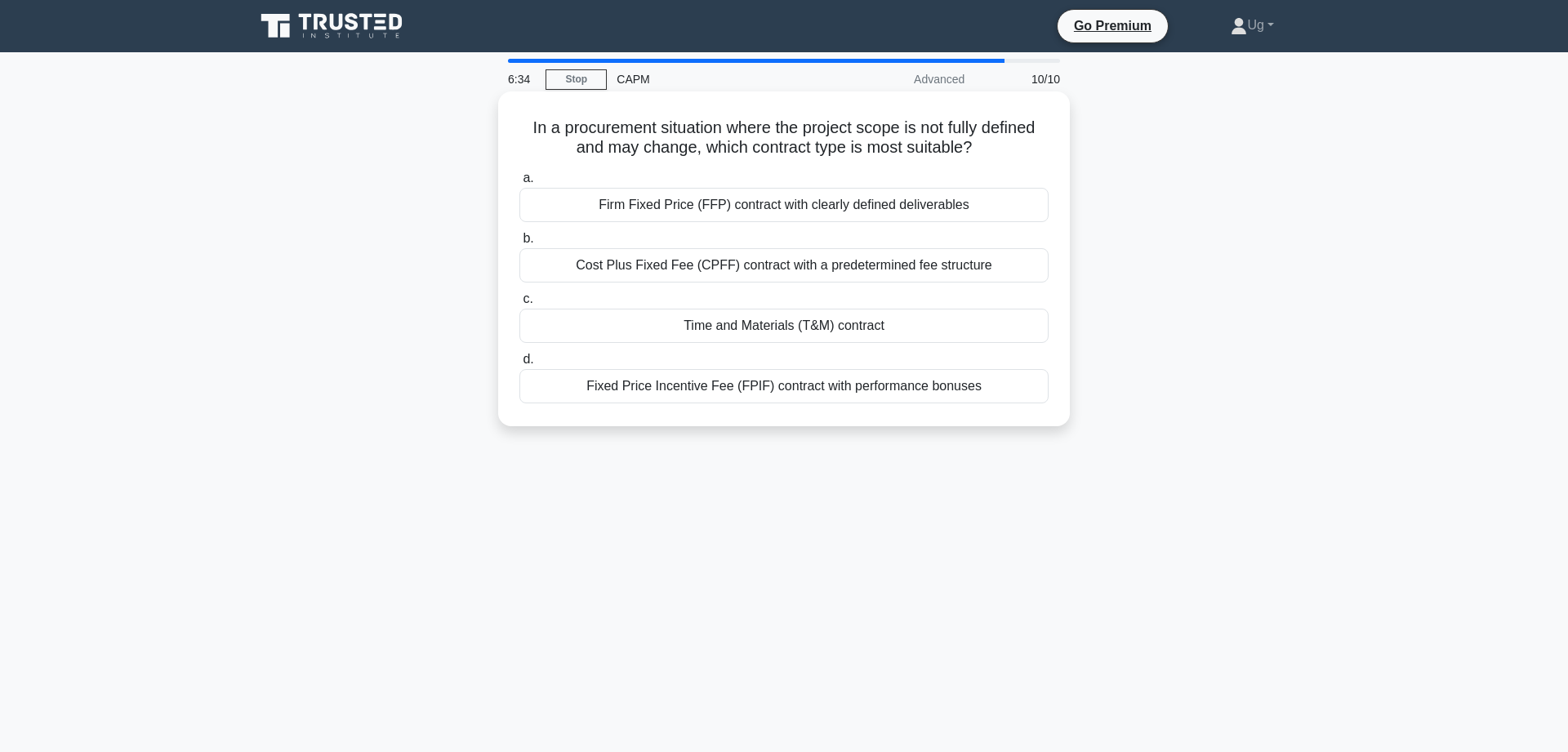
click at [799, 268] on div "Cost Plus Fixed Fee (CPFF) contract with a predetermined fee structure" at bounding box center [784, 264] width 529 height 34
click at [519, 244] on input "b. Cost Plus Fixed Fee (CPFF) contract with a predetermined fee structure" at bounding box center [519, 239] width 0 height 11
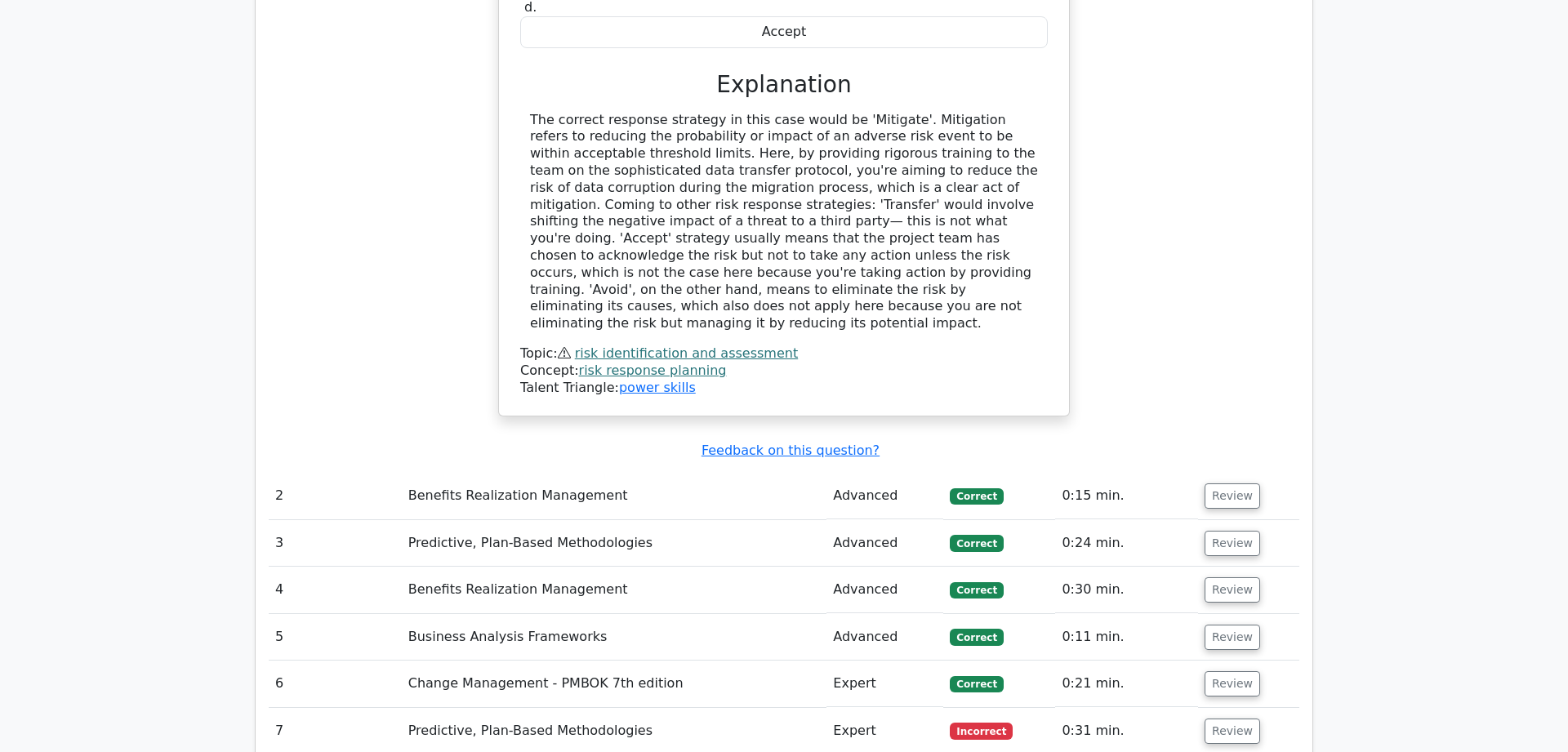
scroll to position [1998, 0]
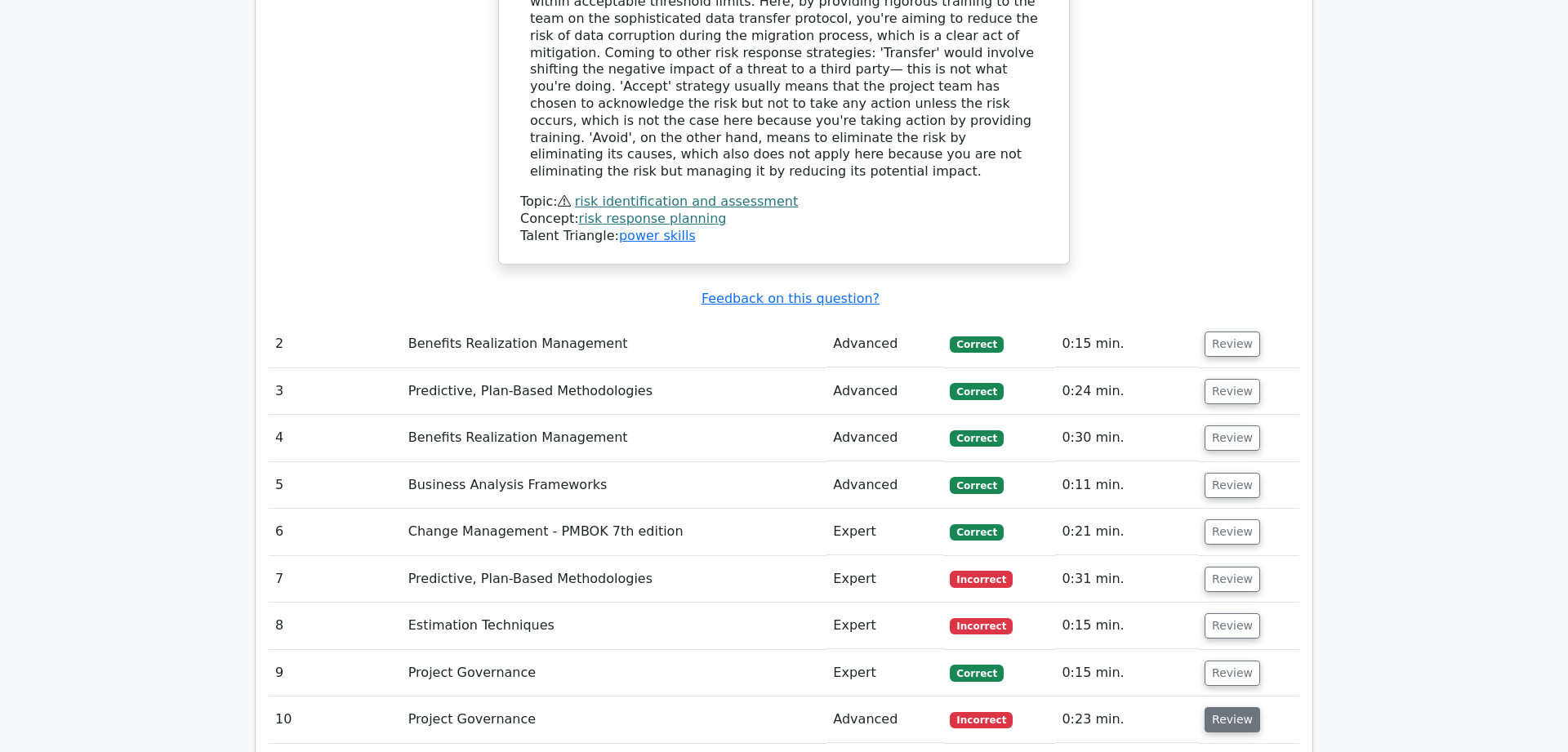
click at [1225, 707] on button "Review" at bounding box center [1232, 720] width 56 height 26
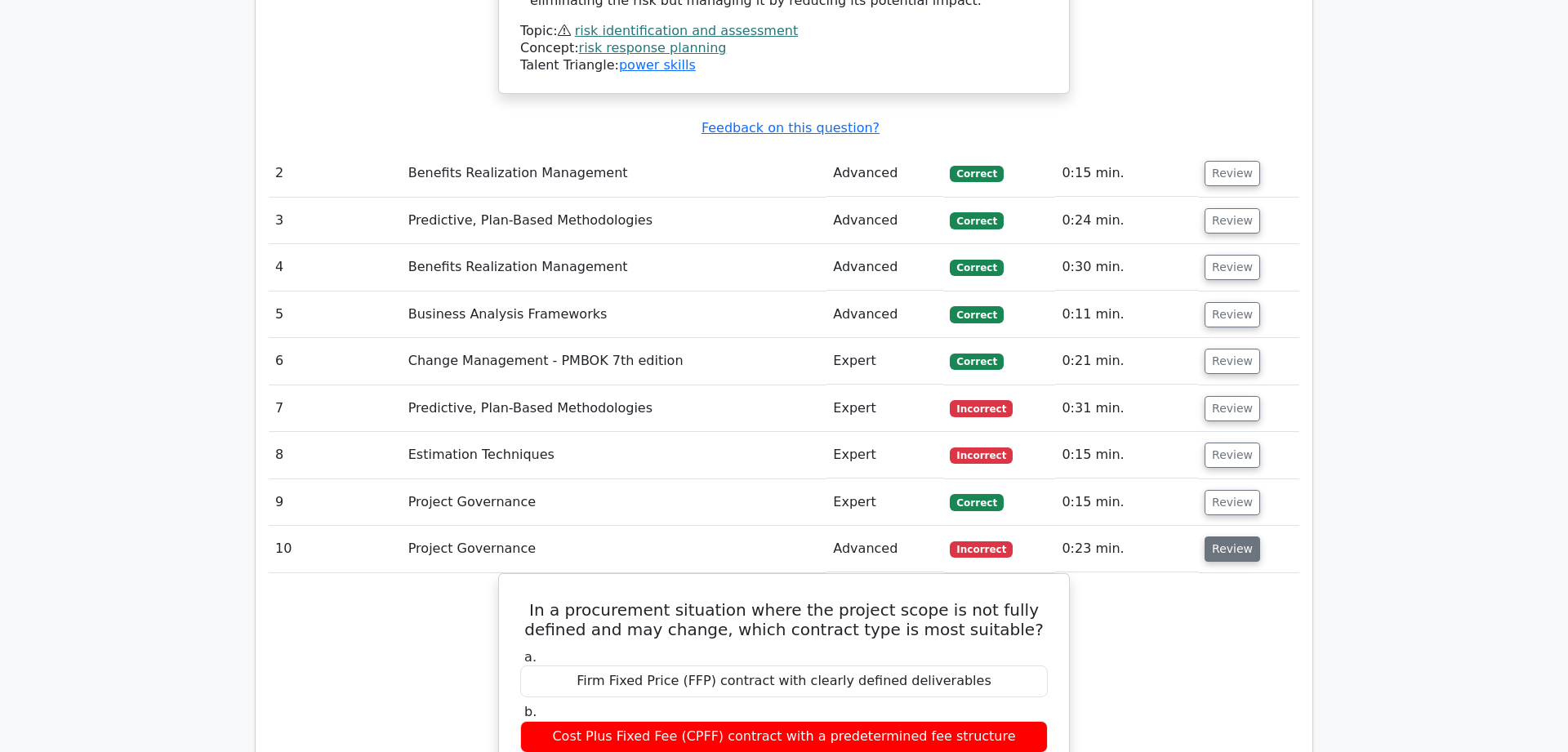
scroll to position [2081, 0]
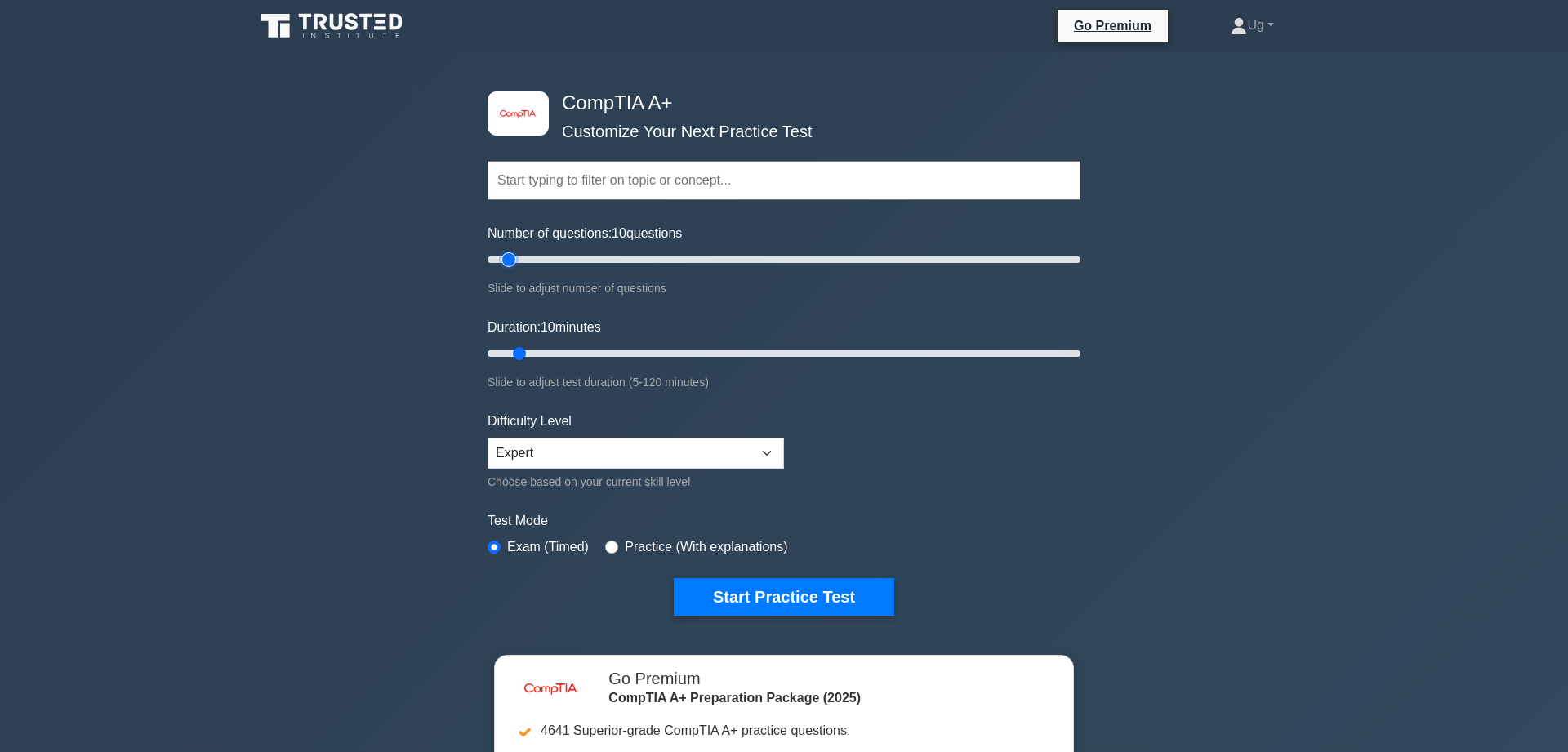
click at [505, 253] on input "Number of questions: 10 questions" at bounding box center [784, 259] width 593 height 19
click at [846, 585] on button "Start Practice Test" at bounding box center [784, 596] width 221 height 38
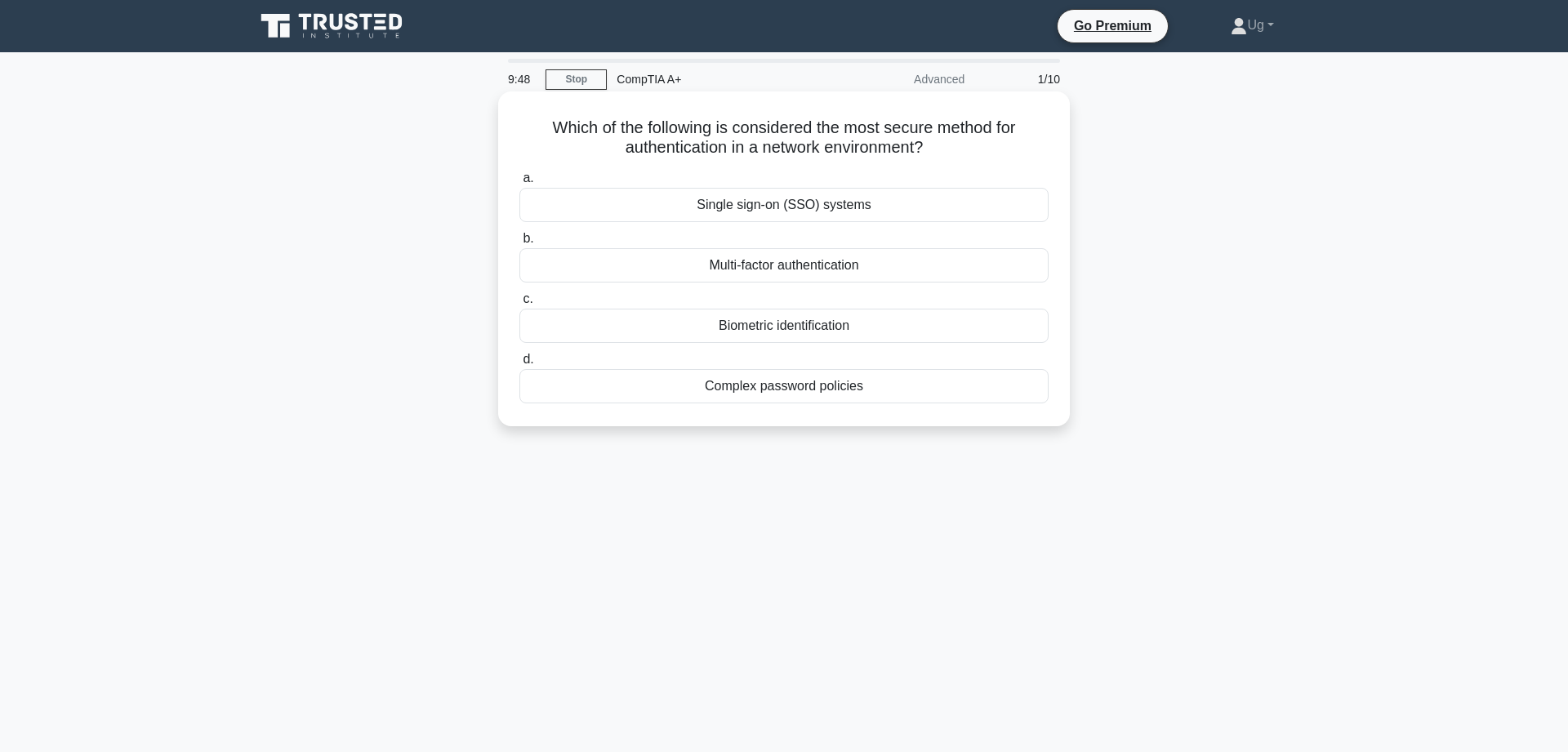
click at [797, 270] on div "Multi-factor authentication" at bounding box center [784, 264] width 529 height 34
click at [519, 244] on input "b. Multi-factor authentication" at bounding box center [519, 239] width 0 height 11
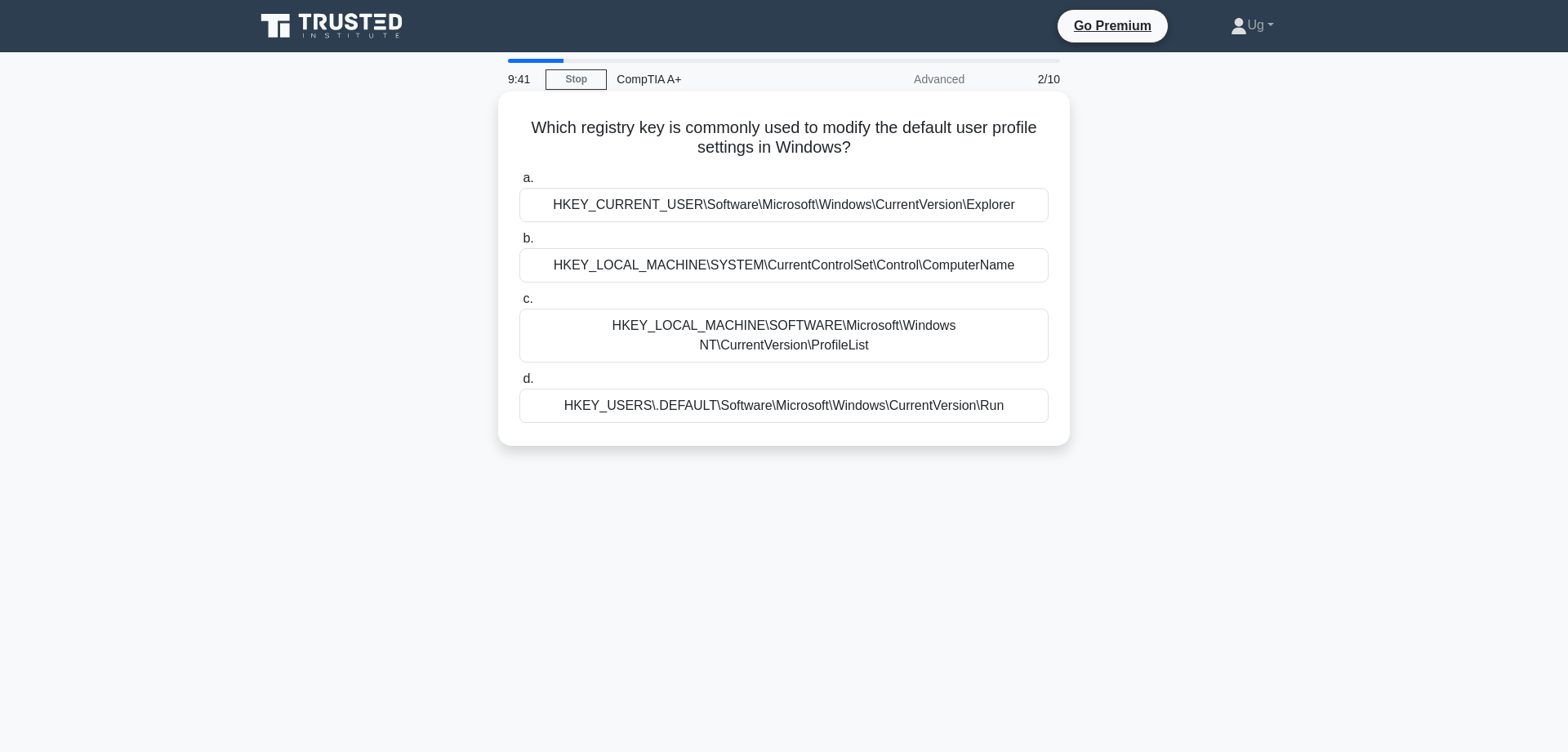
drag, startPoint x: 525, startPoint y: 116, endPoint x: 923, endPoint y: 141, distance: 398.8
click at [923, 141] on div "Which registry key is commonly used to modify the default user profile settings…" at bounding box center [784, 268] width 558 height 341
click at [923, 141] on h5 "Which registry key is commonly used to modify the default user profile settings…" at bounding box center [784, 137] width 533 height 41
click at [881, 214] on div "HKEY_CURRENT_USER\Software\Microsoft\Windows\CurrentVersion\Explorer" at bounding box center [784, 204] width 529 height 34
click at [519, 184] on input "a. HKEY_CURRENT_USER\Software\Microsoft\Windows\CurrentVersion\Explorer" at bounding box center [519, 178] width 0 height 11
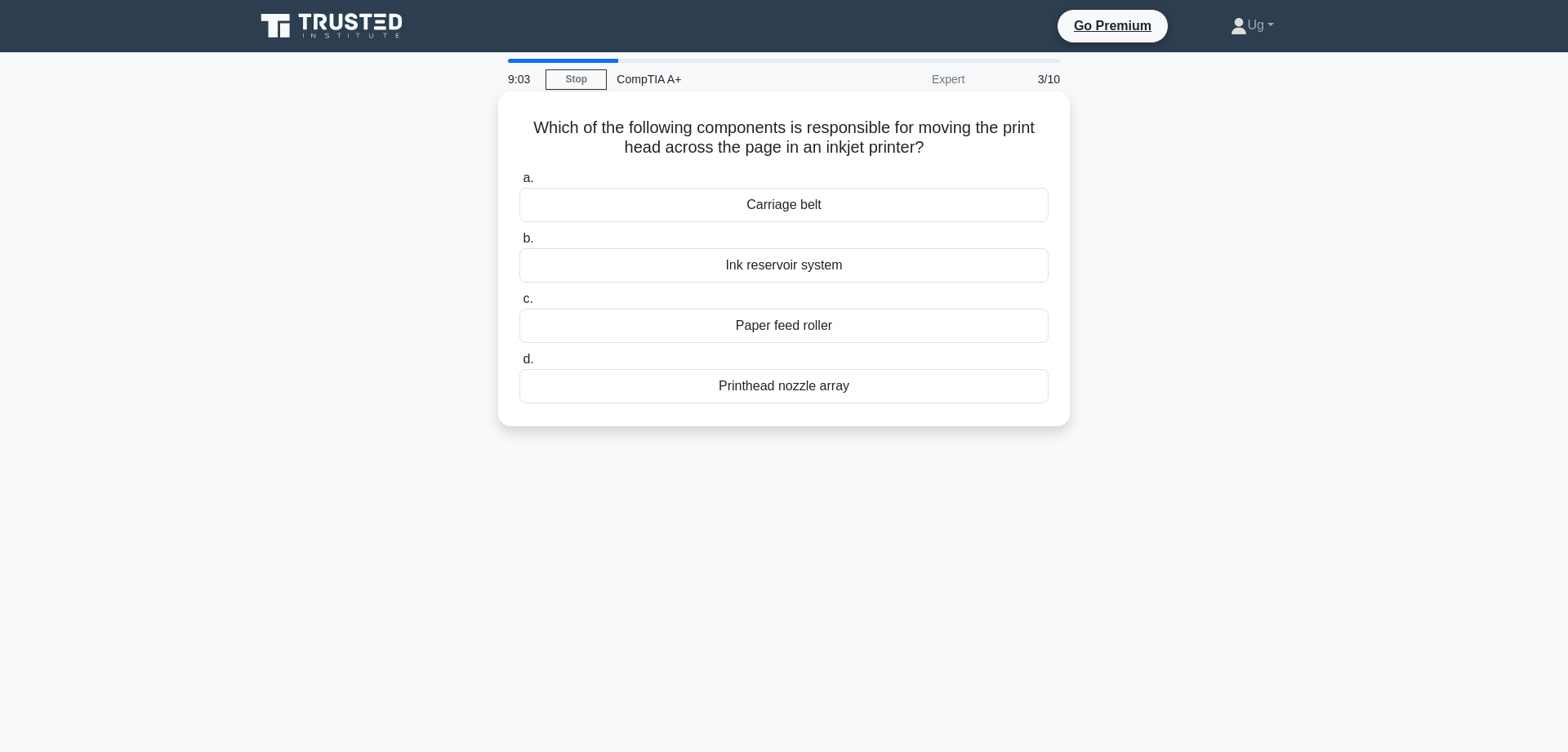
click at [846, 396] on div "Printhead nozzle array" at bounding box center [784, 385] width 529 height 34
click at [519, 365] on input "d. Printhead nozzle array" at bounding box center [519, 360] width 0 height 11
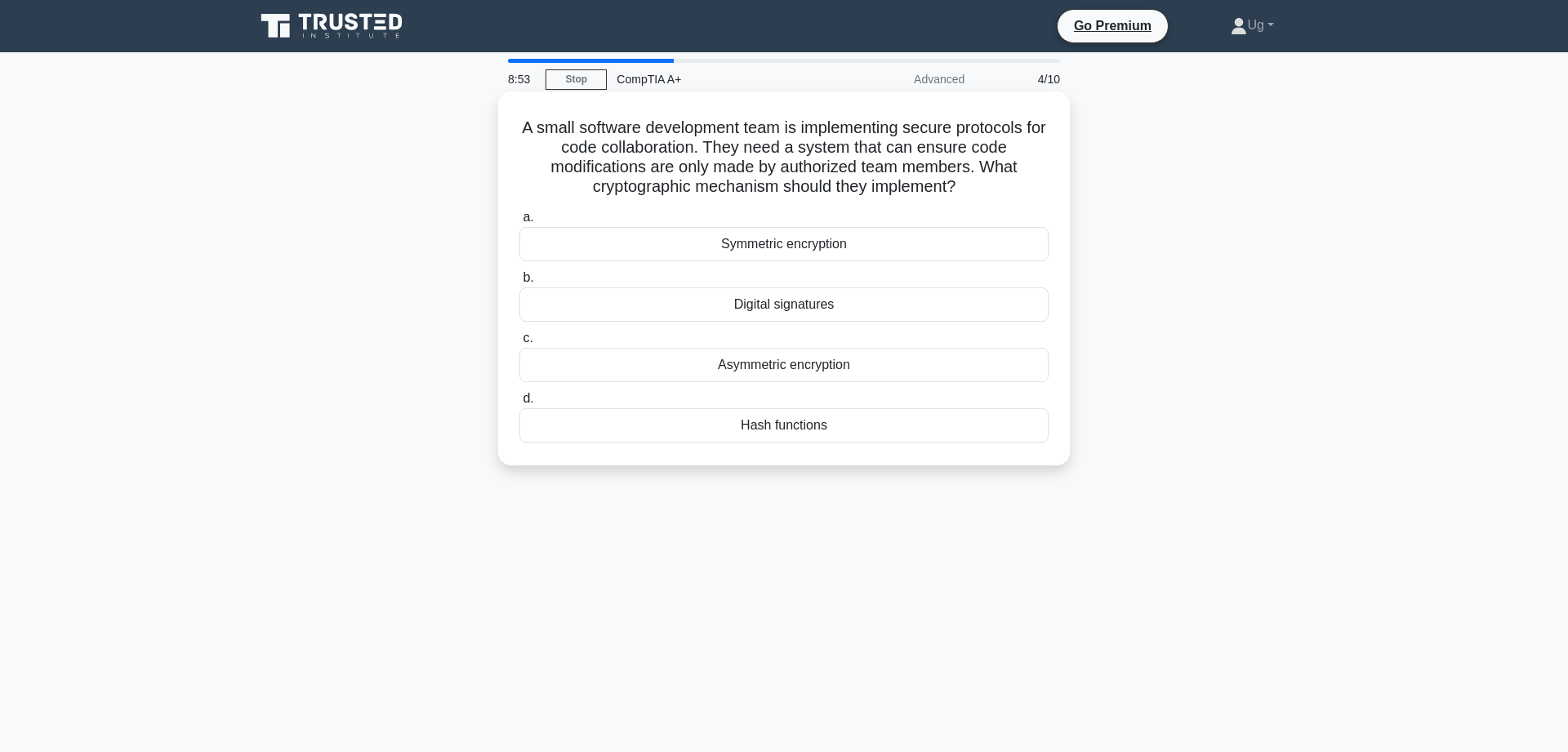
click at [856, 301] on div "Digital signatures" at bounding box center [784, 304] width 529 height 34
click at [519, 284] on input "b. Digital signatures" at bounding box center [519, 278] width 0 height 11
